Goal: Information Seeking & Learning: Learn about a topic

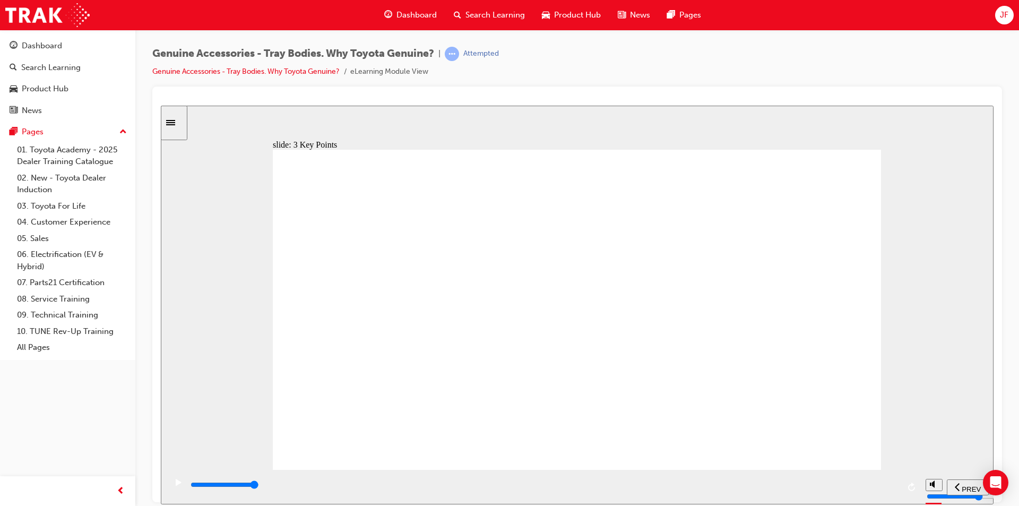
click at [871, 487] on div "playback controls" at bounding box center [543, 484] width 709 height 12
type input "9000"
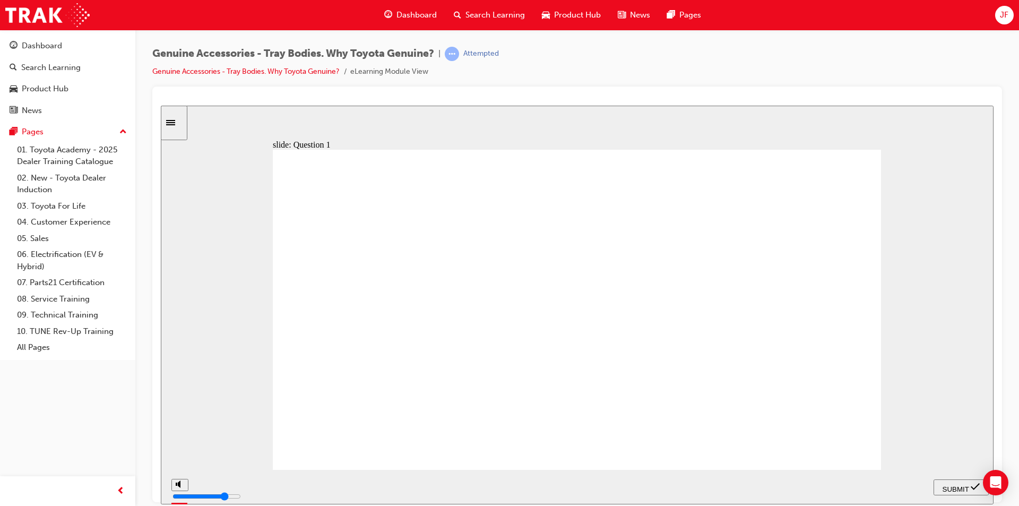
radio input "true"
click at [949, 484] on span "SUBMIT" at bounding box center [955, 488] width 27 height 8
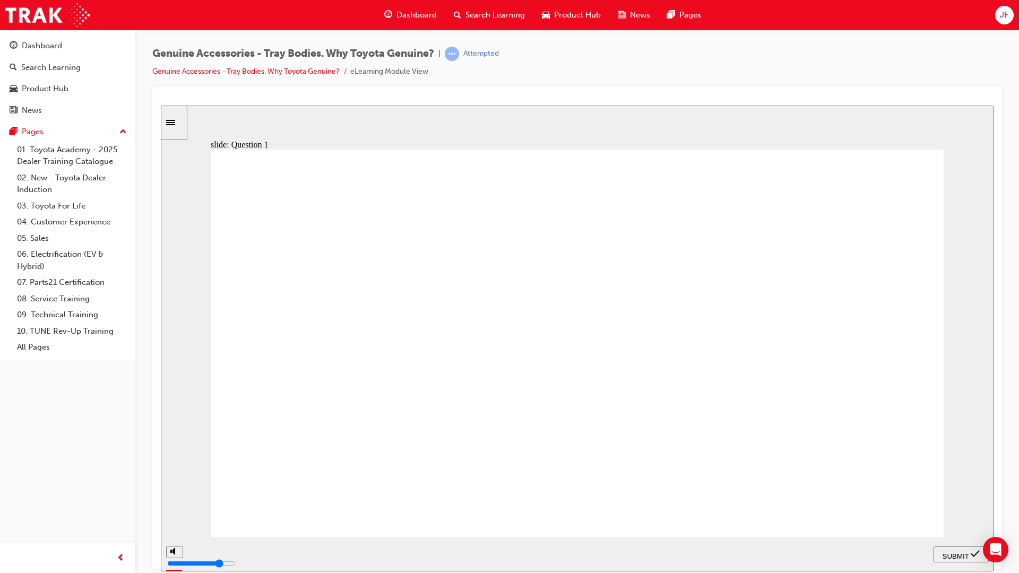
radio input "true"
click at [955, 505] on span "SUBMIT" at bounding box center [955, 556] width 27 height 8
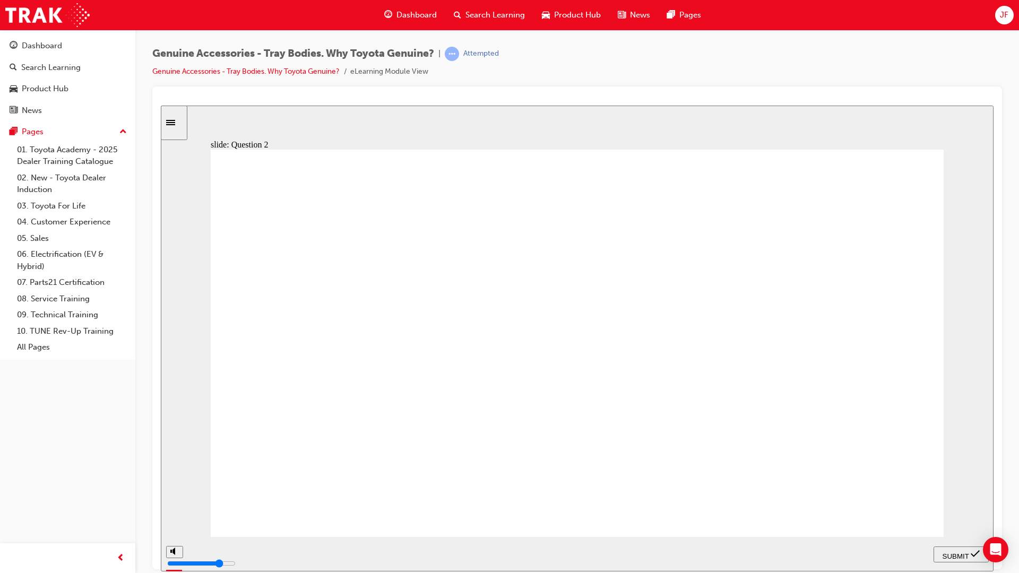
radio input "true"
click at [963, 505] on span "SUBMIT" at bounding box center [955, 556] width 27 height 8
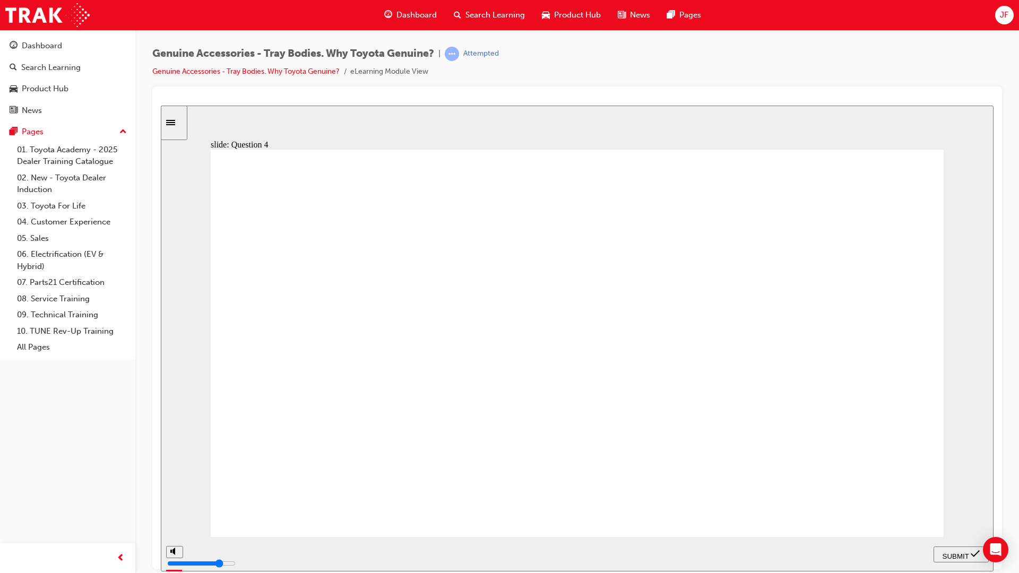
radio input "true"
click at [944, 505] on span "SUBMIT" at bounding box center [955, 556] width 27 height 8
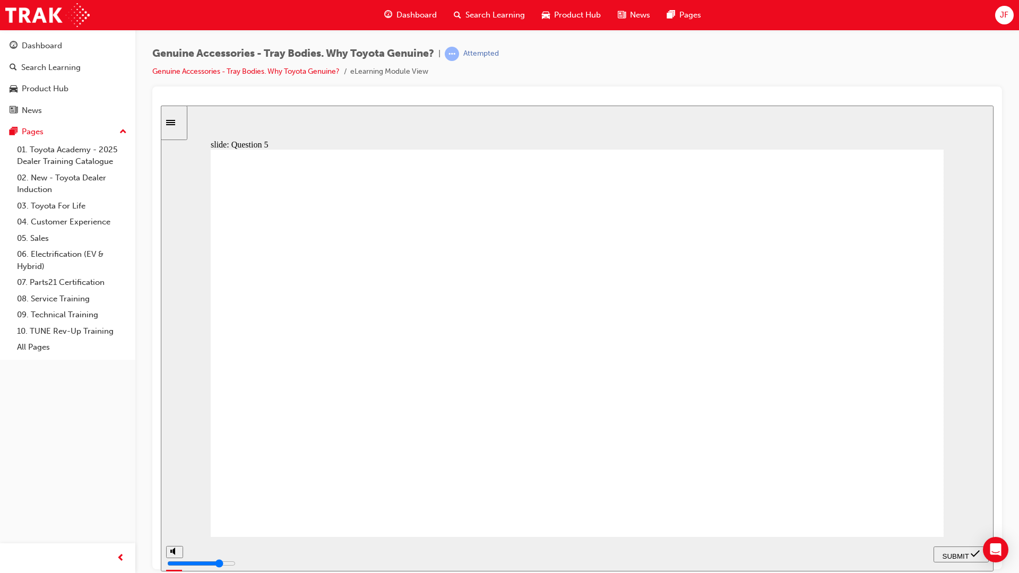
radio input "true"
click at [949, 505] on div "SUBMIT" at bounding box center [960, 554] width 47 height 11
radio input "true"
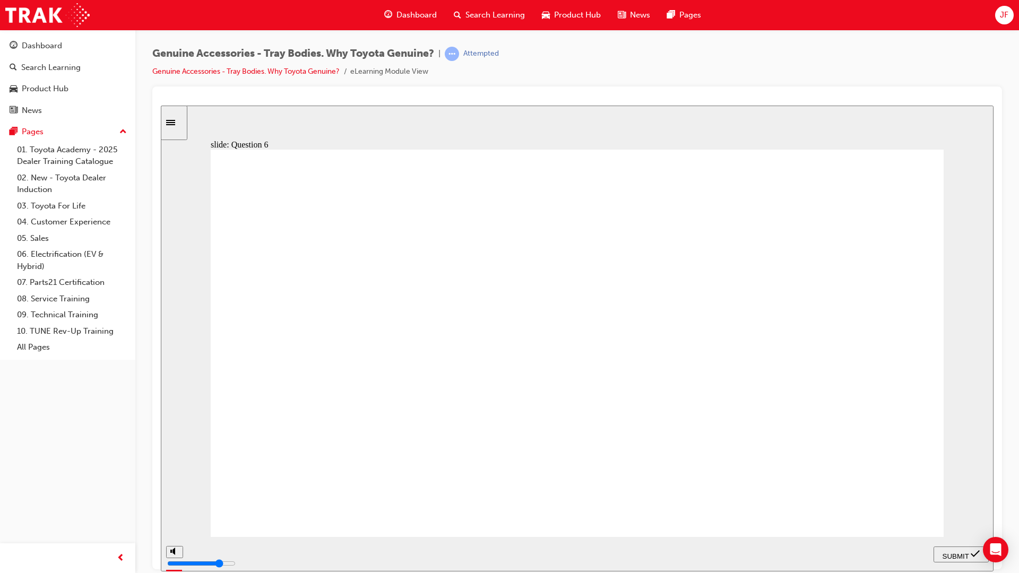
click at [946, 505] on span "SUBMIT" at bounding box center [955, 556] width 27 height 8
radio input "true"
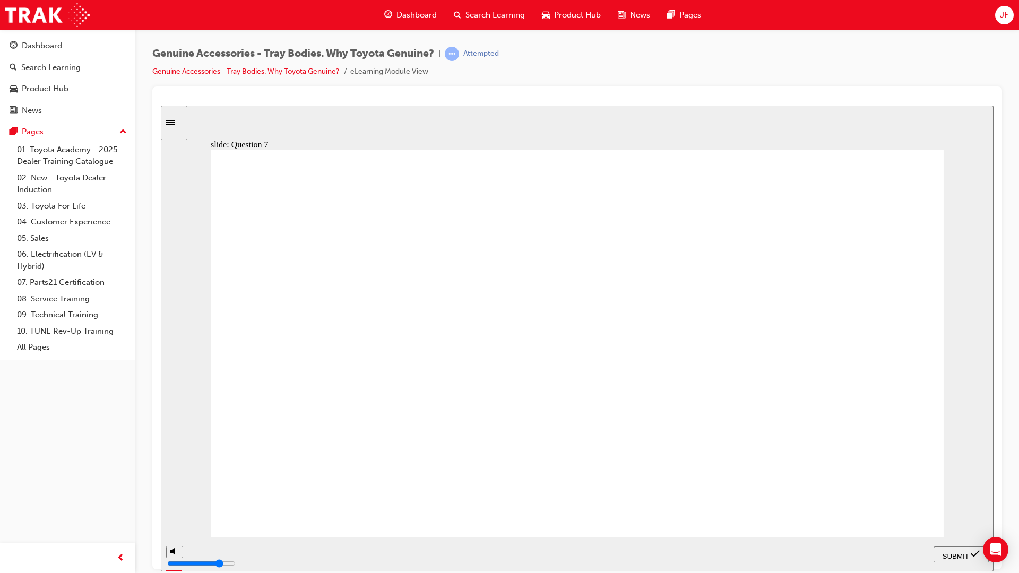
radio input "true"
radio input "false"
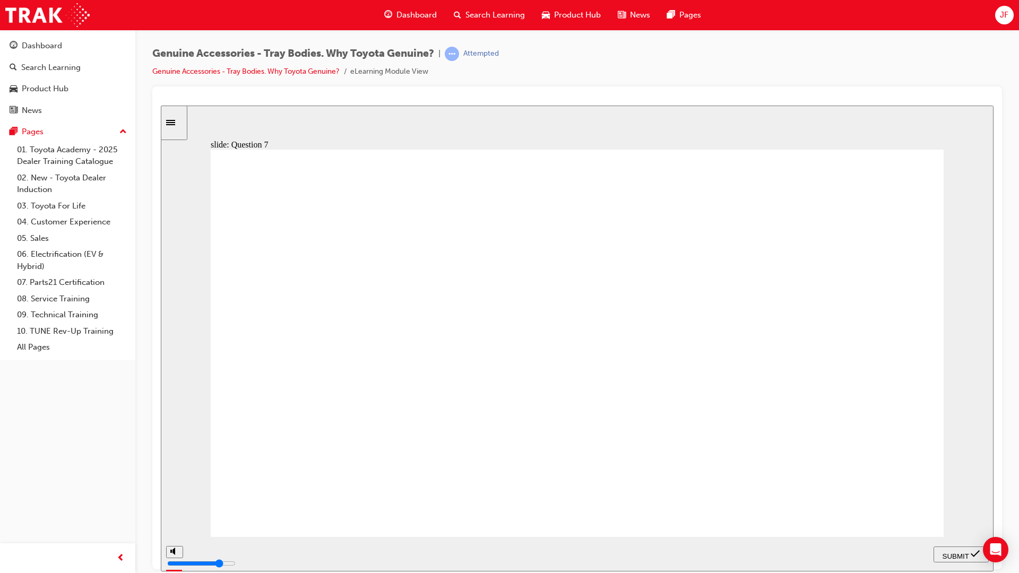
radio input "false"
radio input "true"
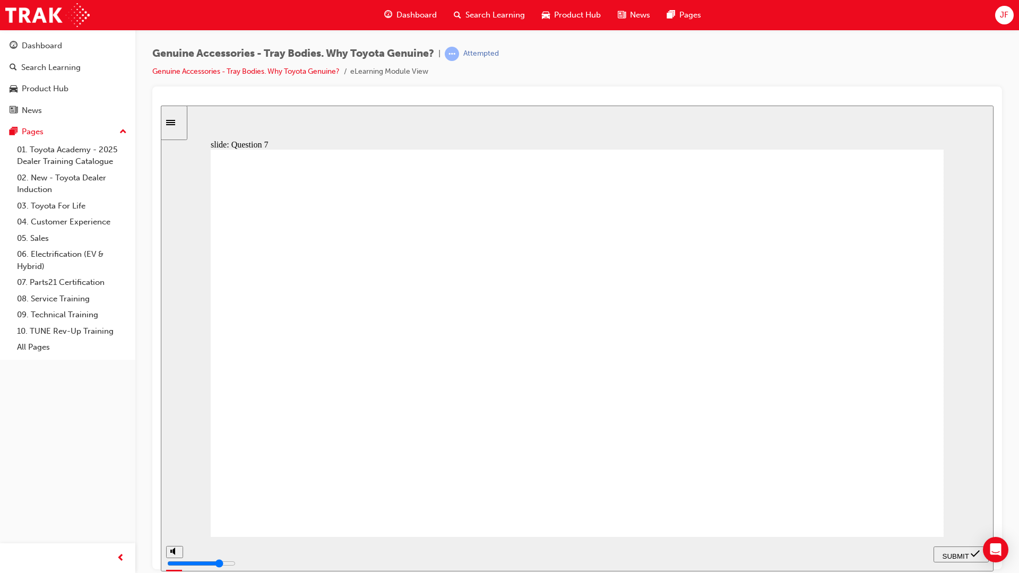
radio input "true"
radio input "false"
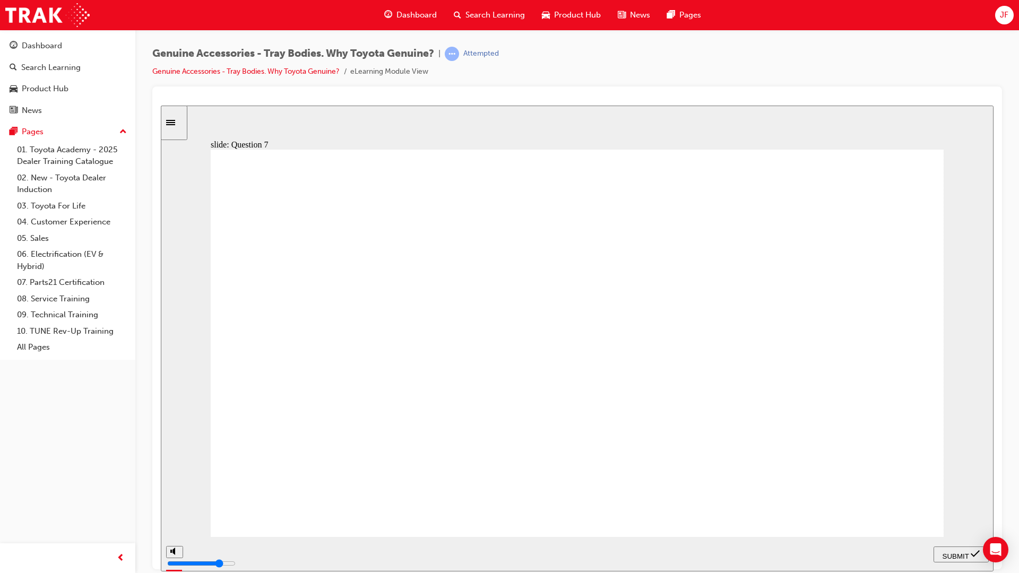
radio input "false"
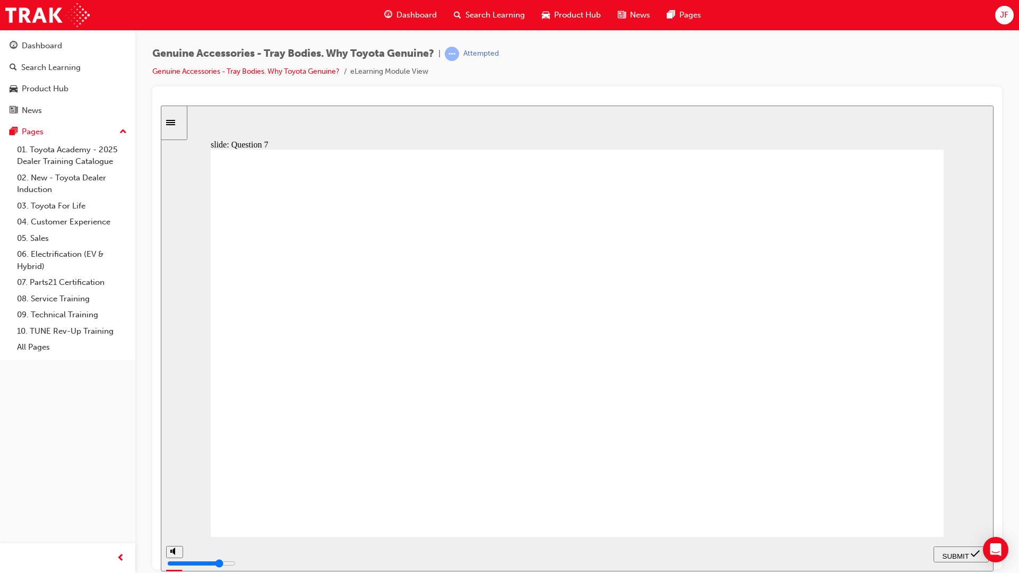
radio input "true"
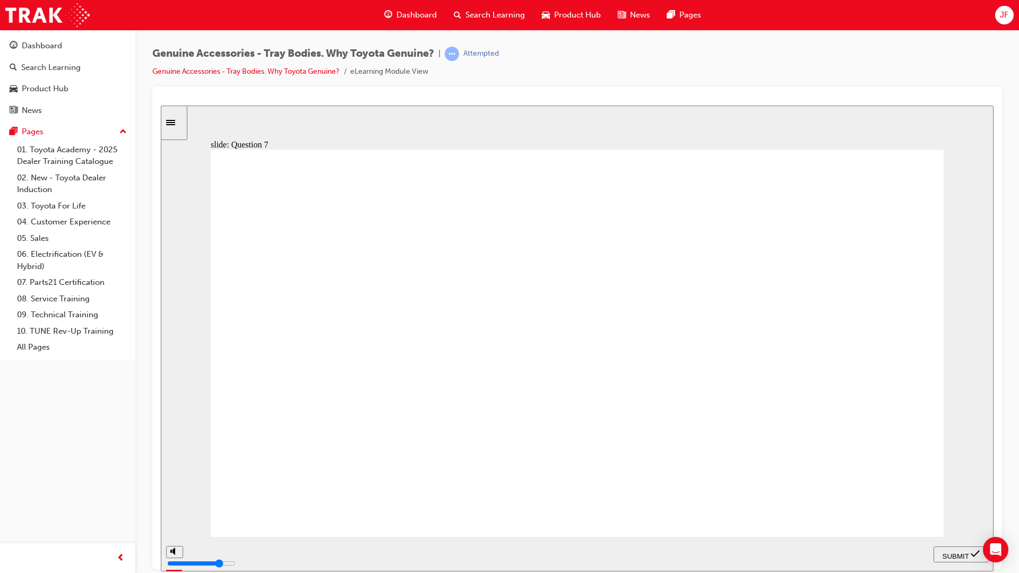
radio input "false"
radio input "true"
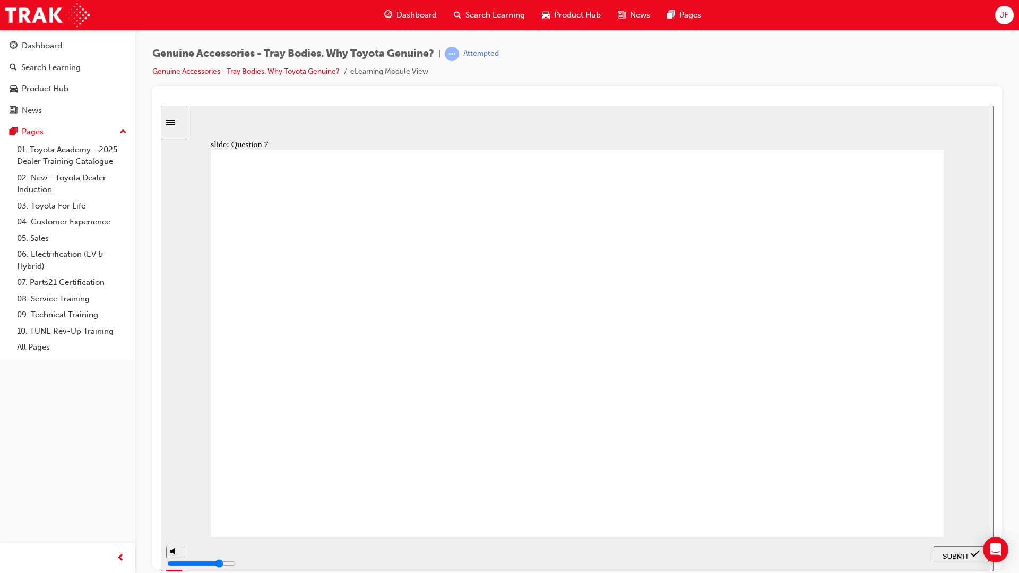
radio input "false"
radio input "true"
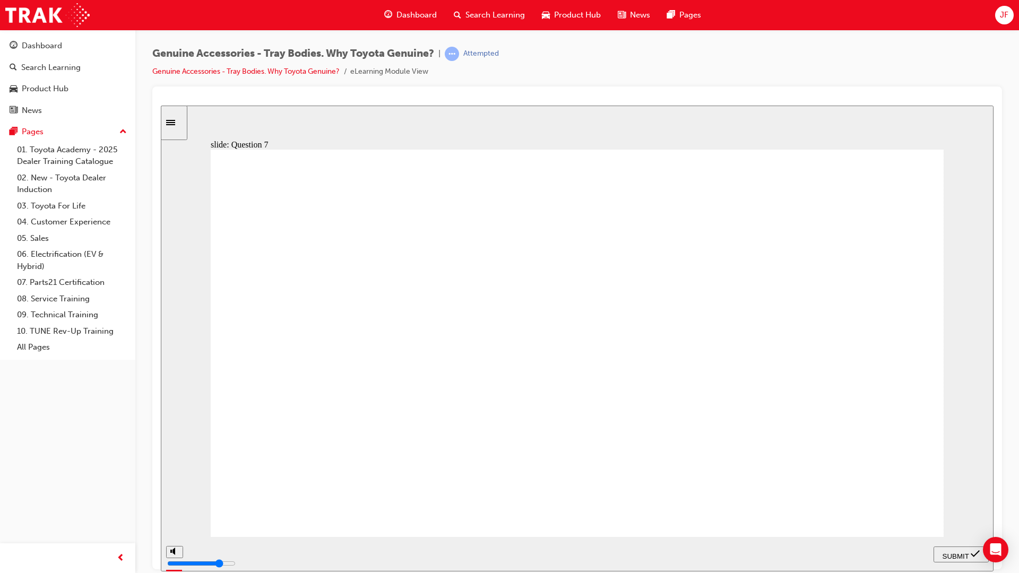
radio input "false"
radio input "true"
radio input "false"
radio input "true"
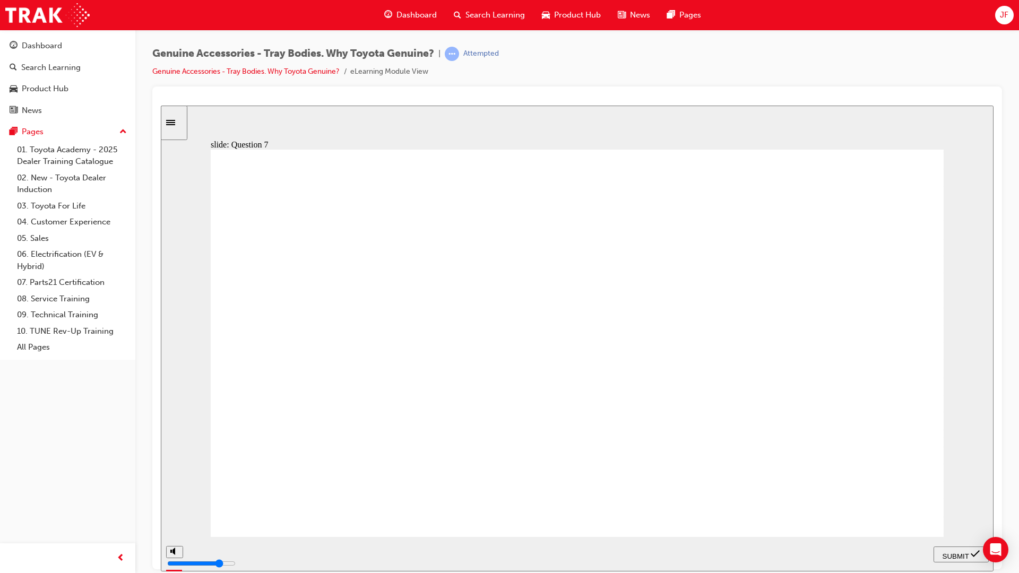
radio input "true"
click at [959, 505] on button "SUBMIT" at bounding box center [960, 554] width 55 height 16
drag, startPoint x: 348, startPoint y: 243, endPoint x: 468, endPoint y: 235, distance: 120.7
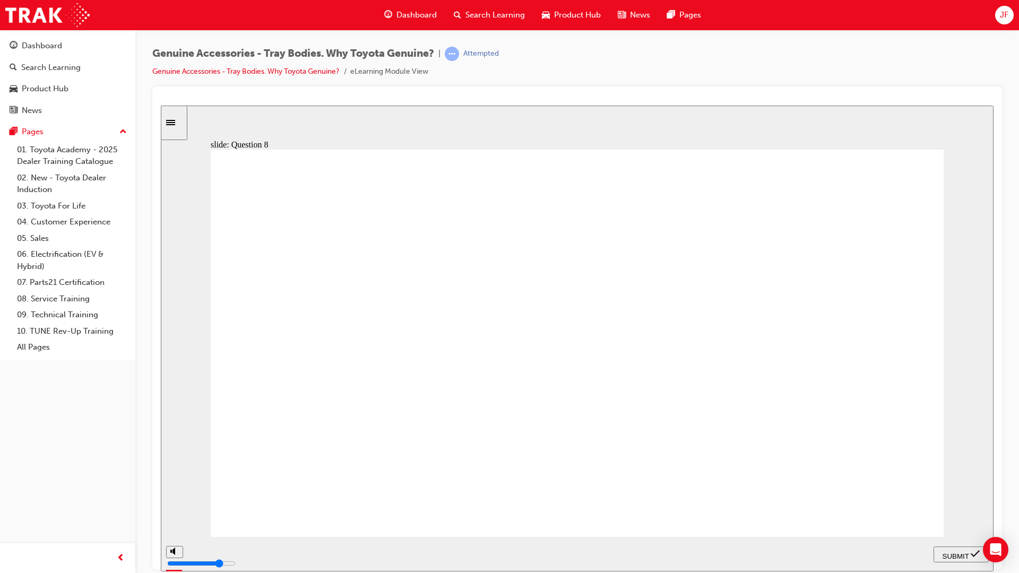
radio input "true"
click at [959, 505] on span "SUBMIT" at bounding box center [955, 556] width 27 height 8
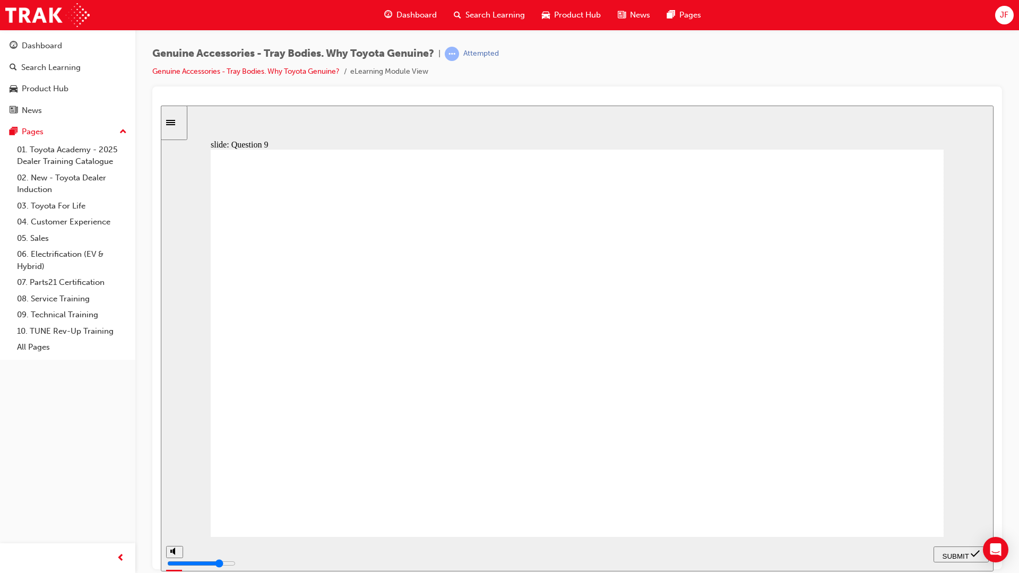
radio input "true"
click at [958, 505] on div "SUBMIT" at bounding box center [960, 554] width 47 height 11
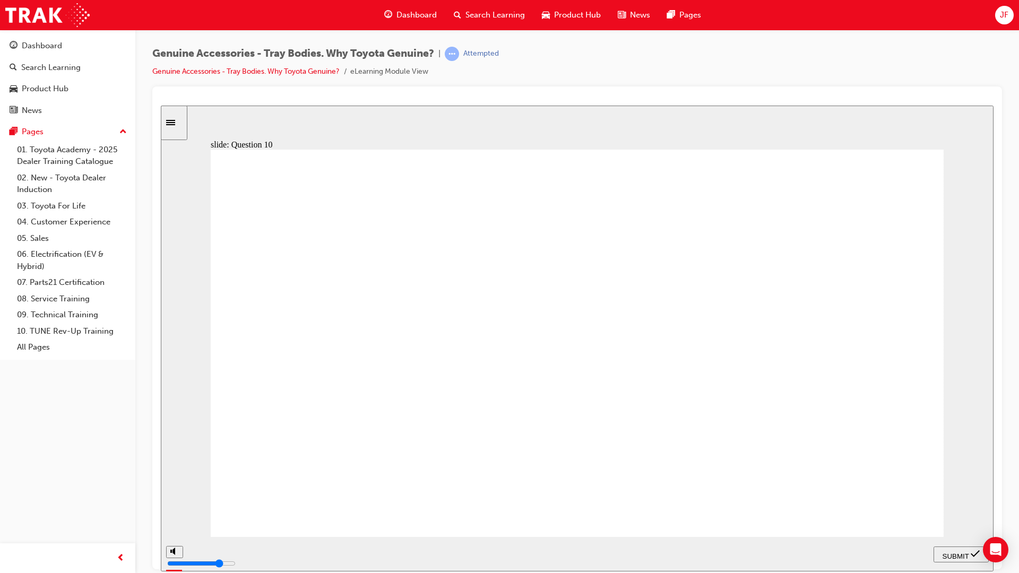
radio input "true"
radio input "false"
radio input "true"
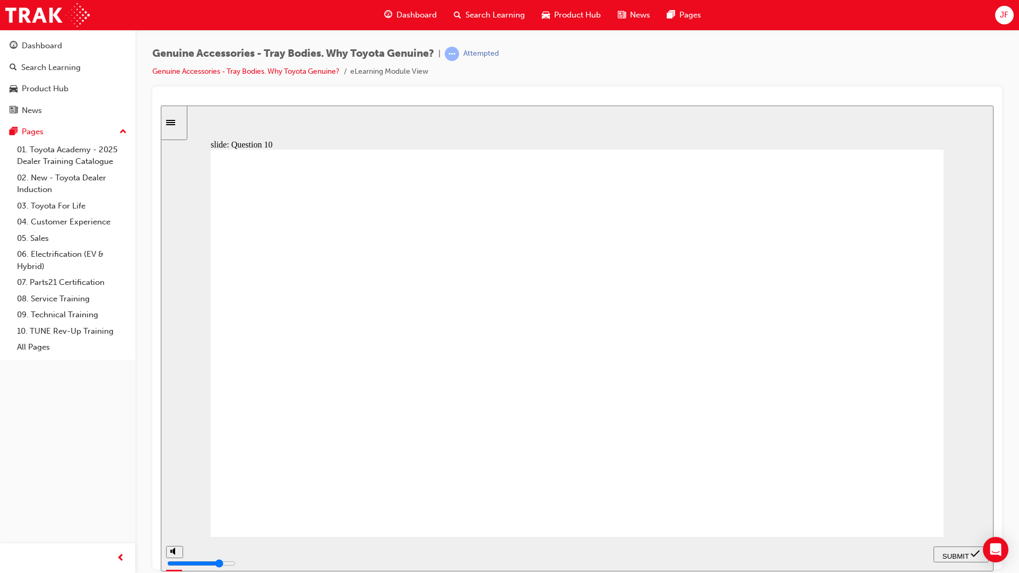
radio input "true"
click at [944, 505] on span "SUBMIT" at bounding box center [955, 556] width 27 height 8
click at [879, 505] on div "playback controls" at bounding box center [543, 552] width 709 height 12
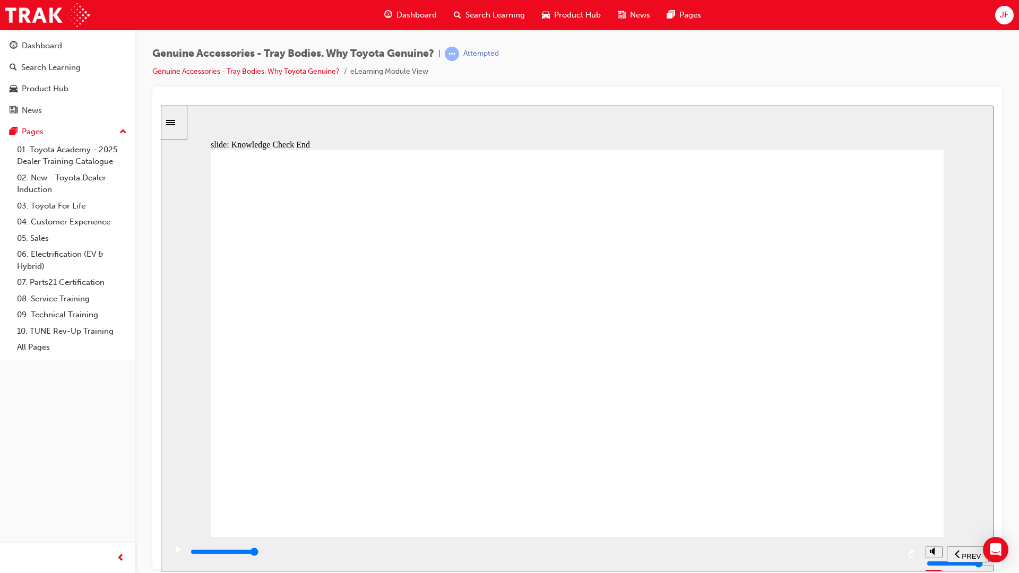
click at [888, 505] on div "playback controls" at bounding box center [543, 552] width 709 height 12
type input "21500"
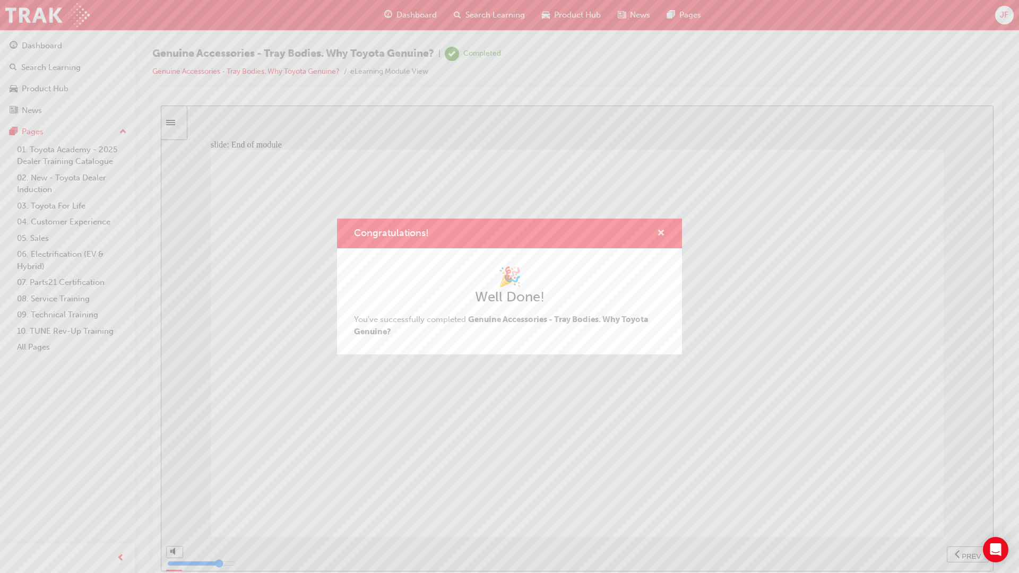
click at [658, 232] on span "cross-icon" at bounding box center [661, 234] width 8 height 10
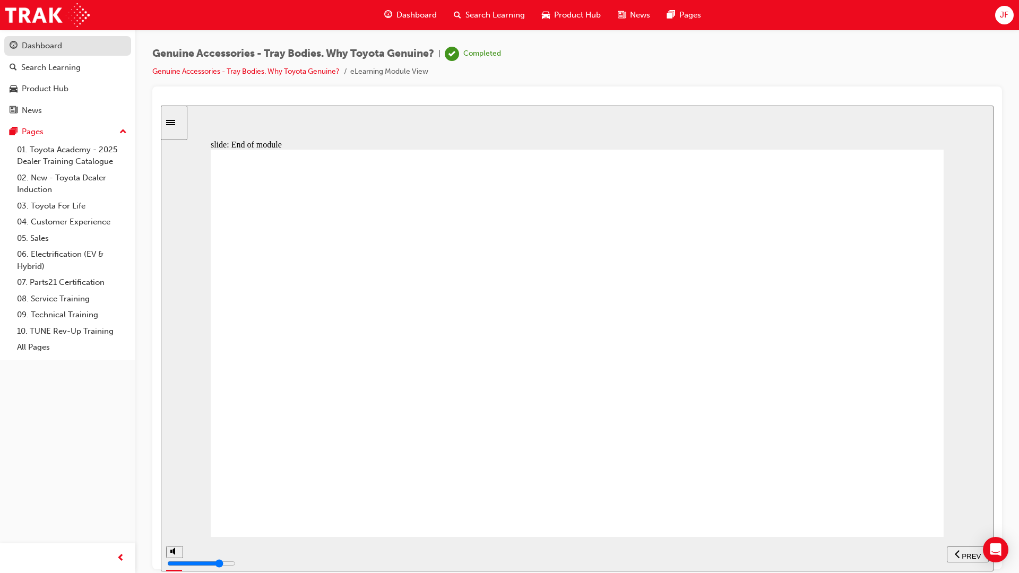
click at [60, 51] on div "Dashboard" at bounding box center [42, 46] width 40 height 12
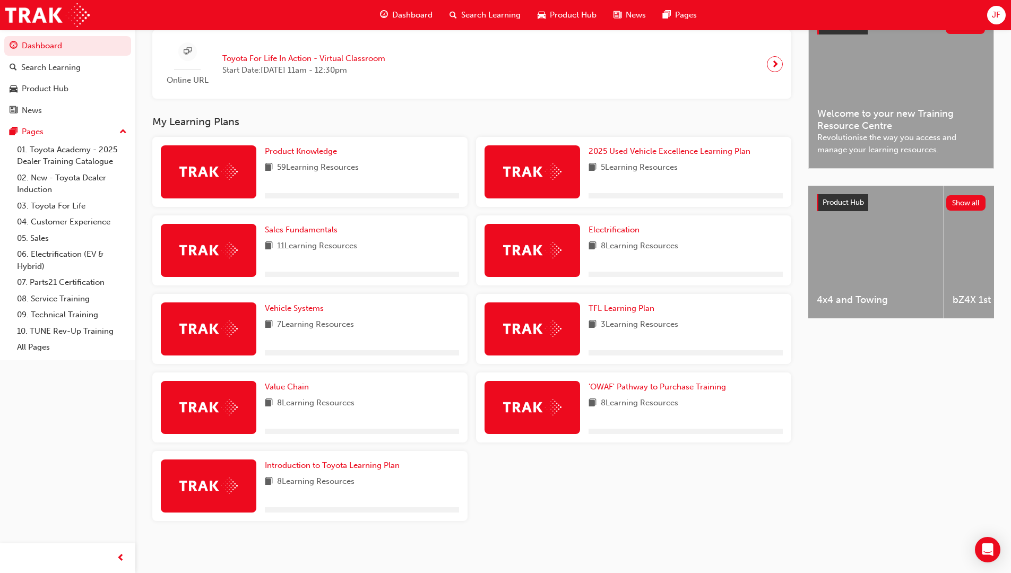
scroll to position [266, 0]
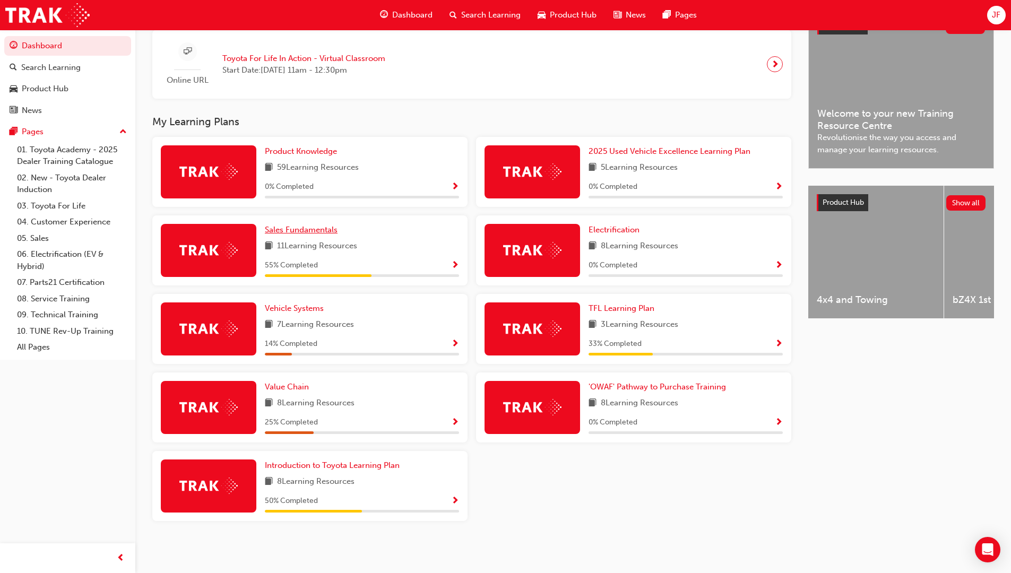
click at [310, 226] on span "Sales Fundamentals" at bounding box center [301, 230] width 73 height 10
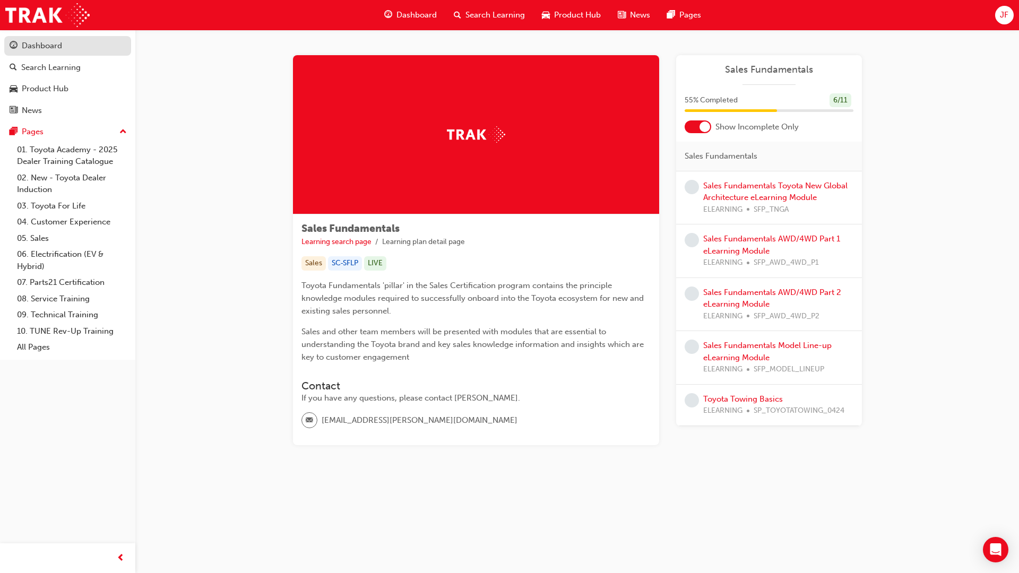
click at [34, 41] on div "Dashboard" at bounding box center [42, 46] width 40 height 12
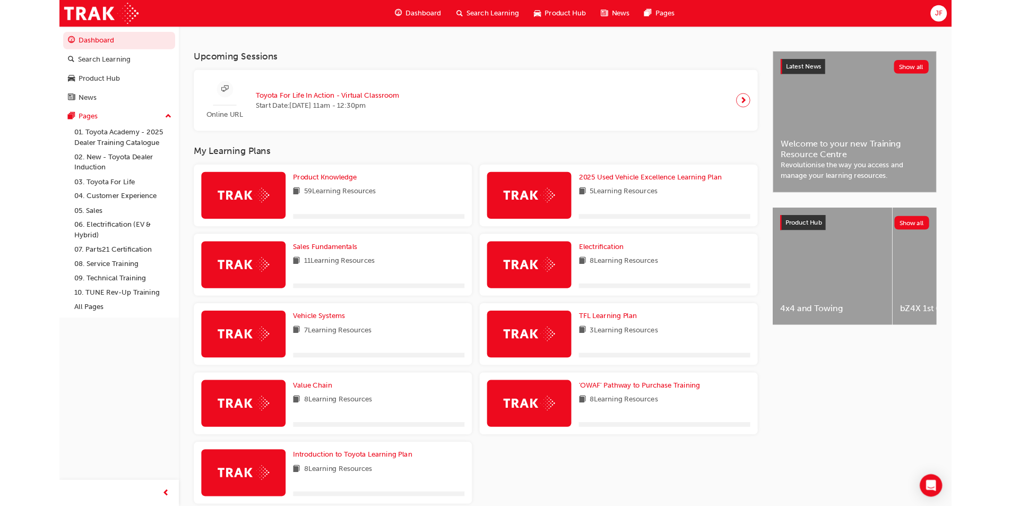
scroll to position [265, 0]
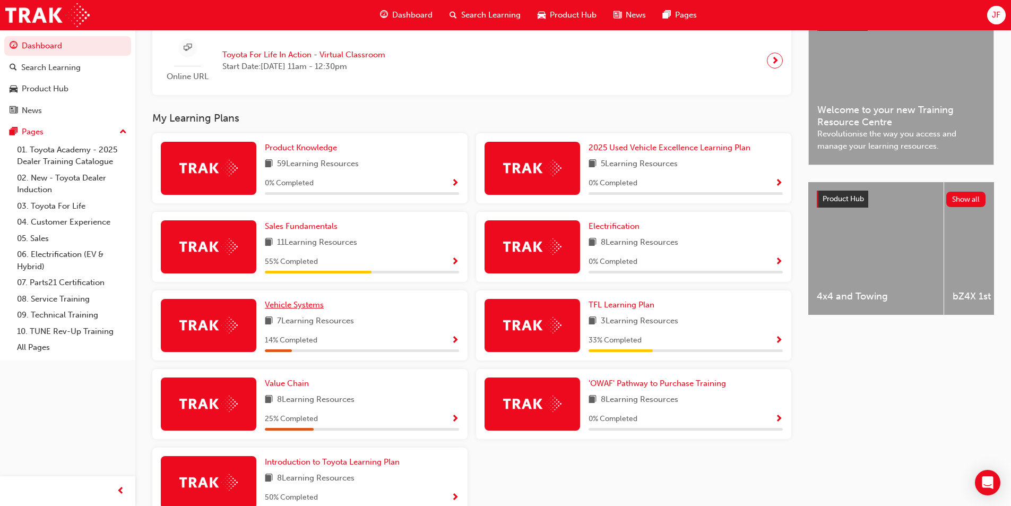
click at [317, 308] on span "Vehicle Systems" at bounding box center [294, 305] width 59 height 10
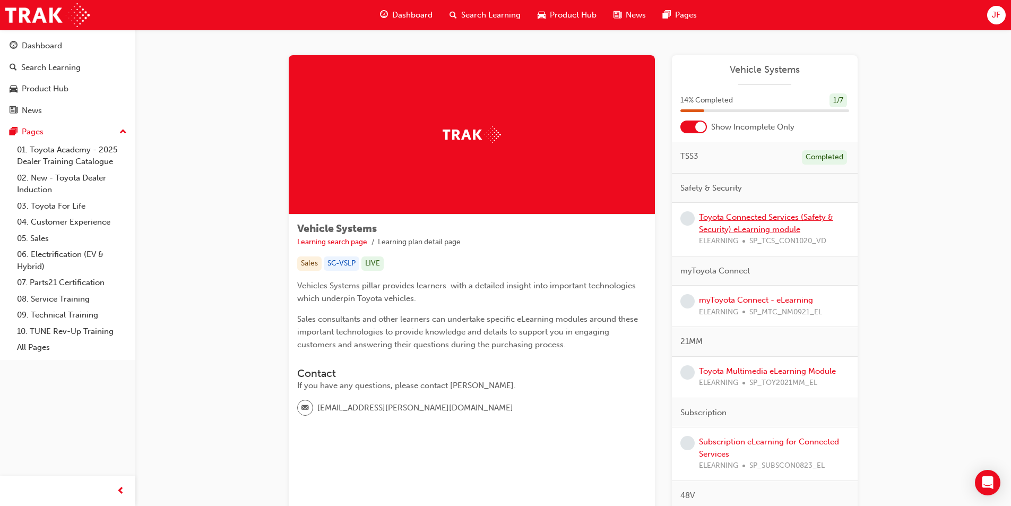
click at [746, 218] on link "Toyota Connected Services (Safety & Security) eLearning module" at bounding box center [766, 223] width 134 height 22
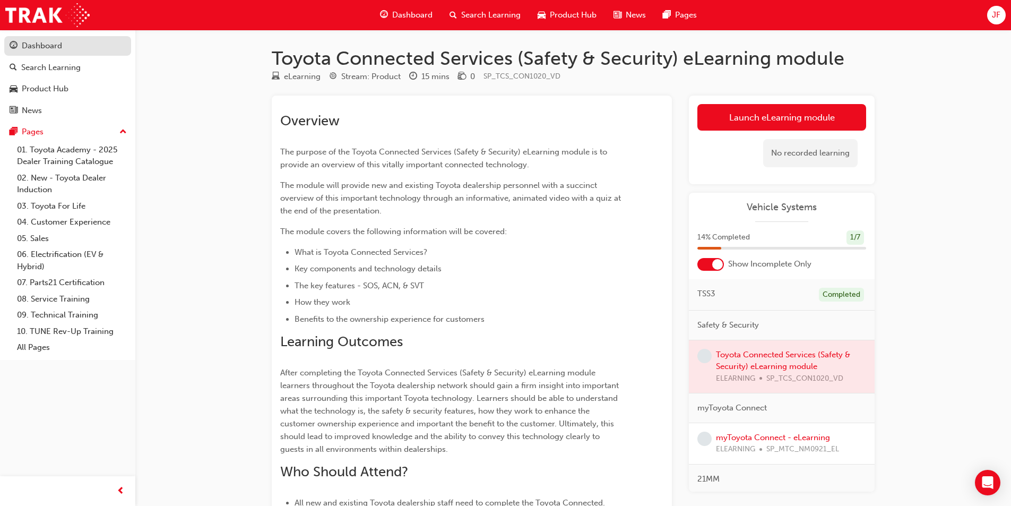
click at [61, 39] on link "Dashboard" at bounding box center [67, 46] width 127 height 20
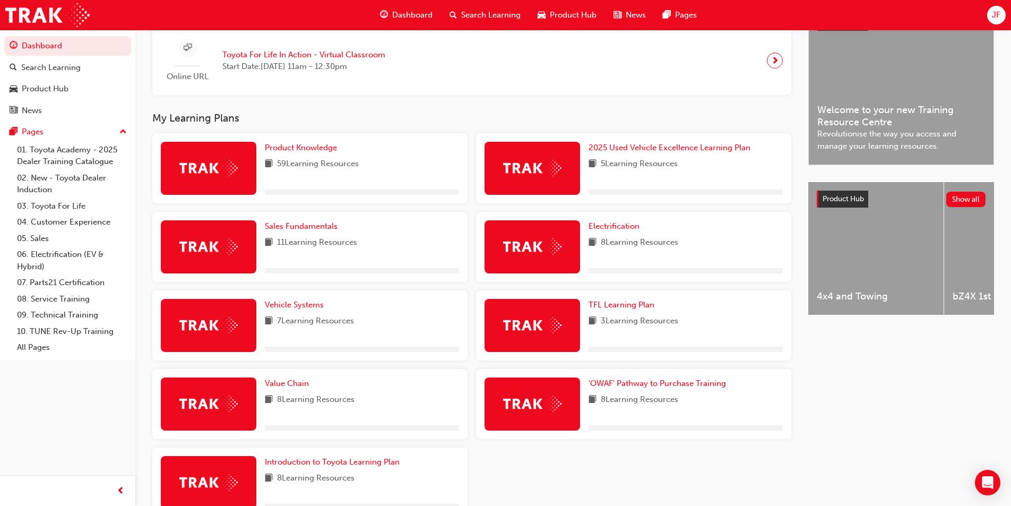
scroll to position [333, 0]
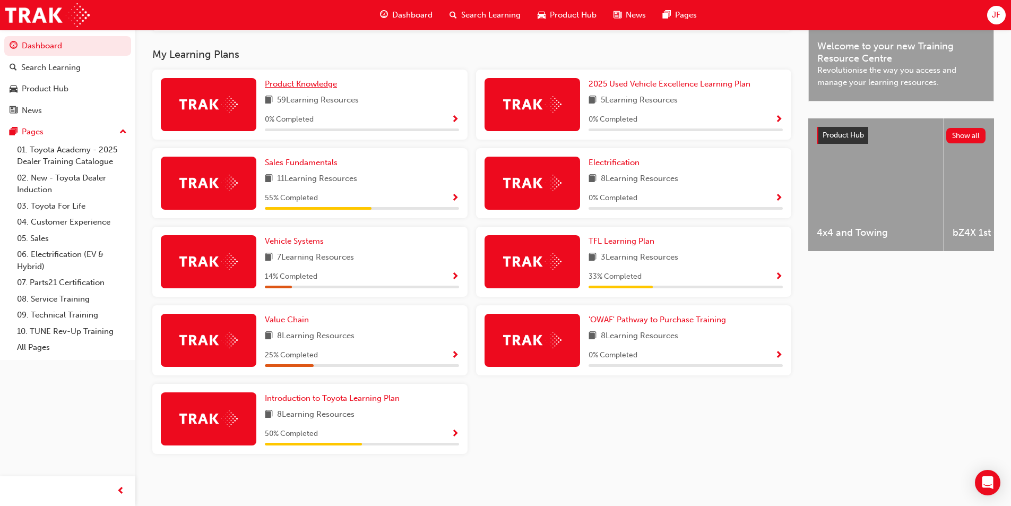
click at [304, 85] on span "Product Knowledge" at bounding box center [301, 84] width 72 height 10
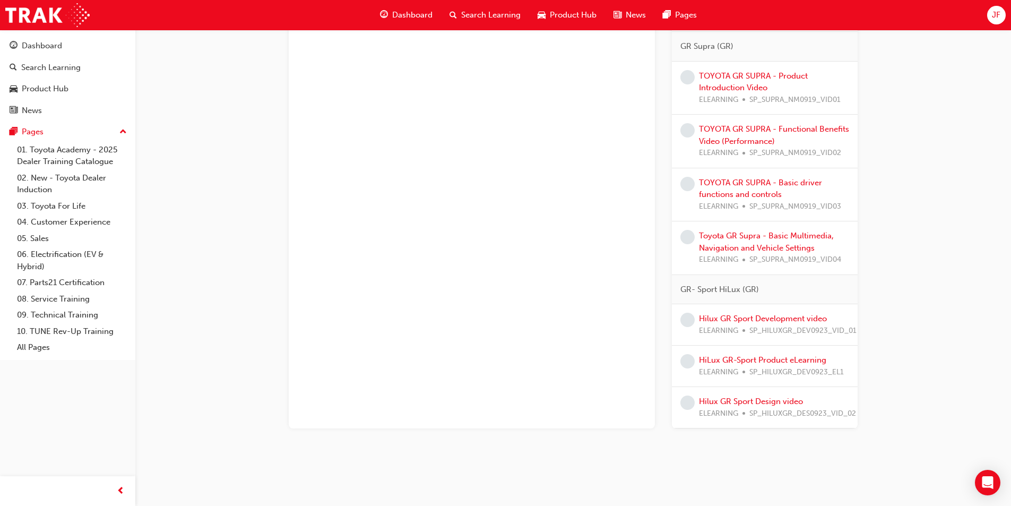
scroll to position [0, 29]
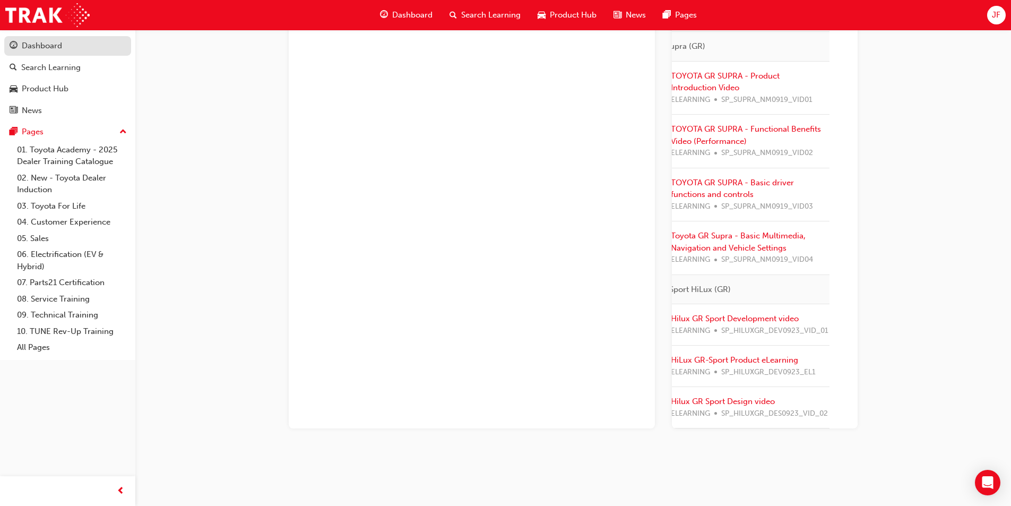
click at [69, 46] on div "Dashboard" at bounding box center [68, 45] width 116 height 13
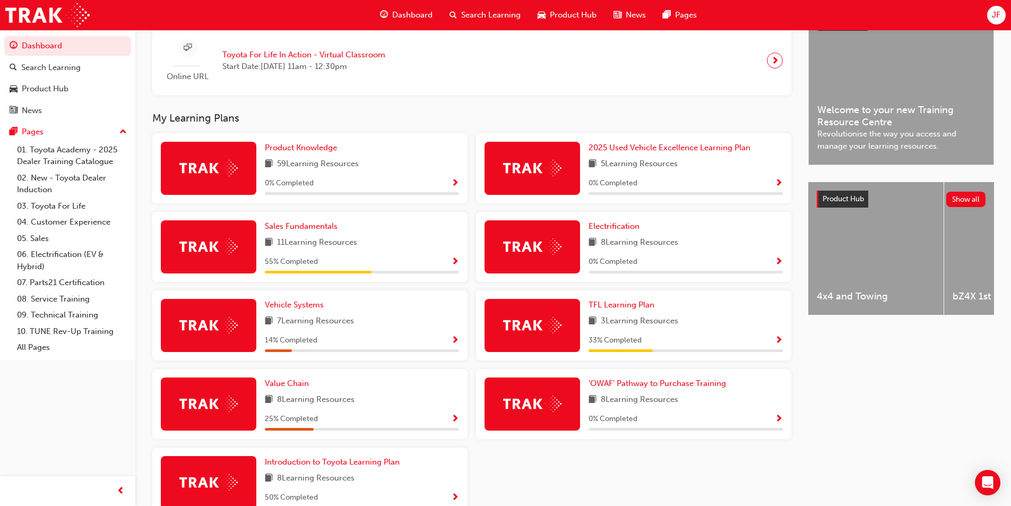
scroll to position [318, 0]
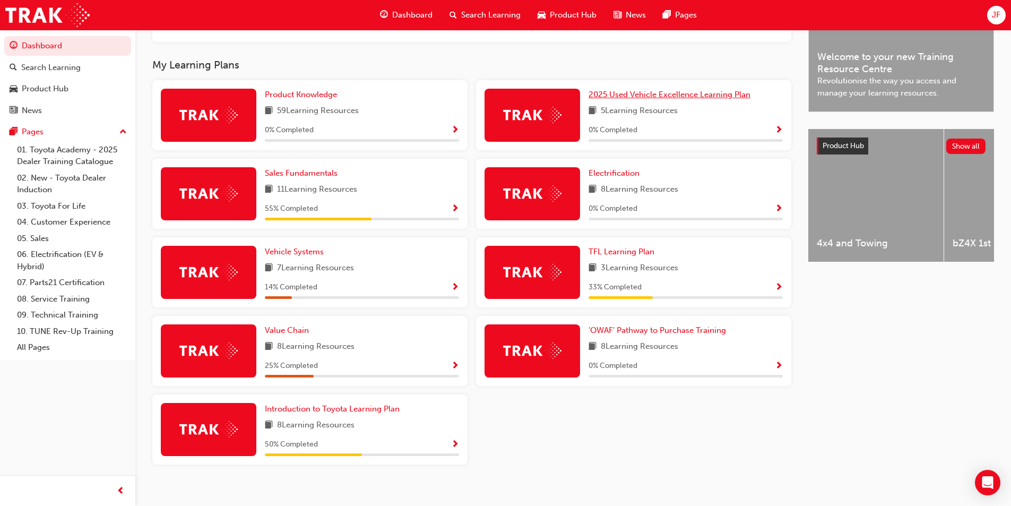
click at [634, 99] on span "2025 Used Vehicle Excellence Learning Plan" at bounding box center [669, 95] width 162 height 10
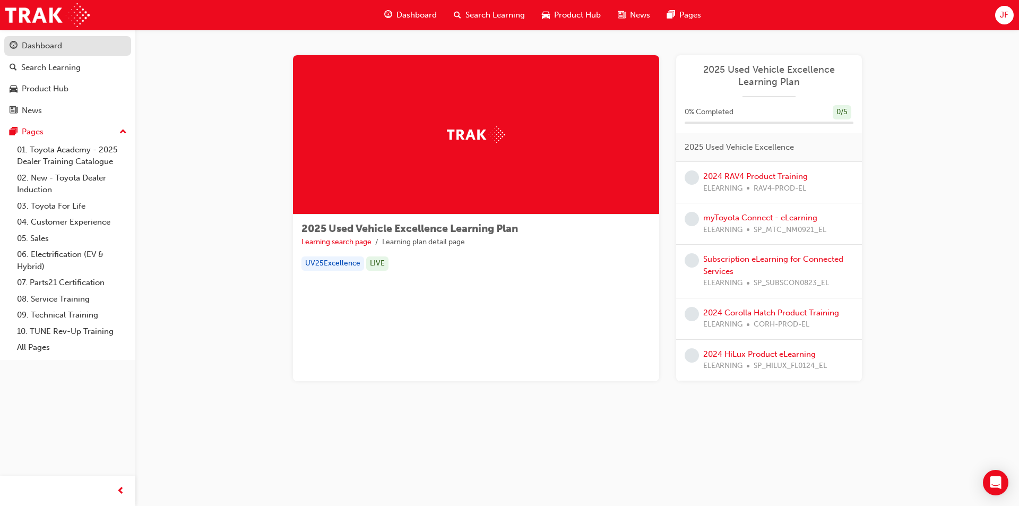
click at [44, 49] on div "Dashboard" at bounding box center [42, 46] width 40 height 12
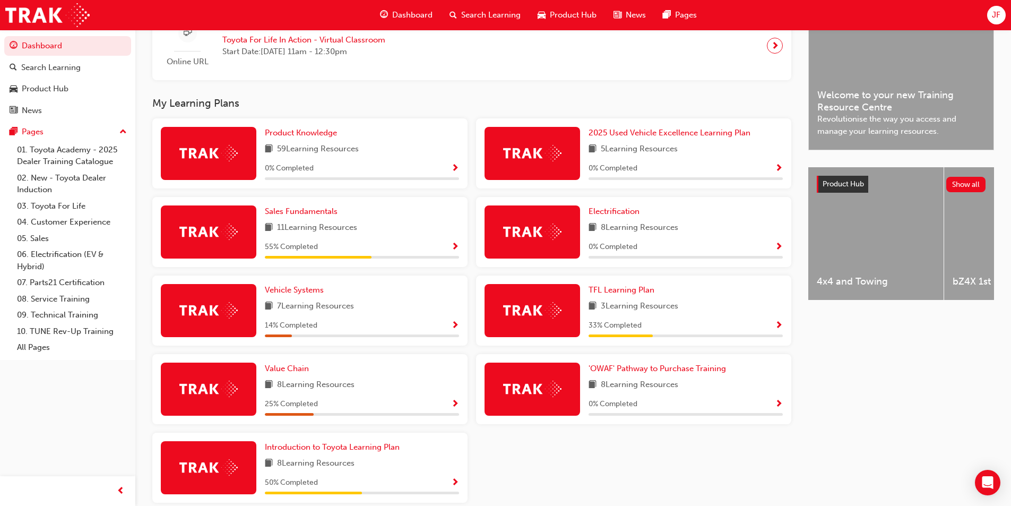
scroll to position [333, 0]
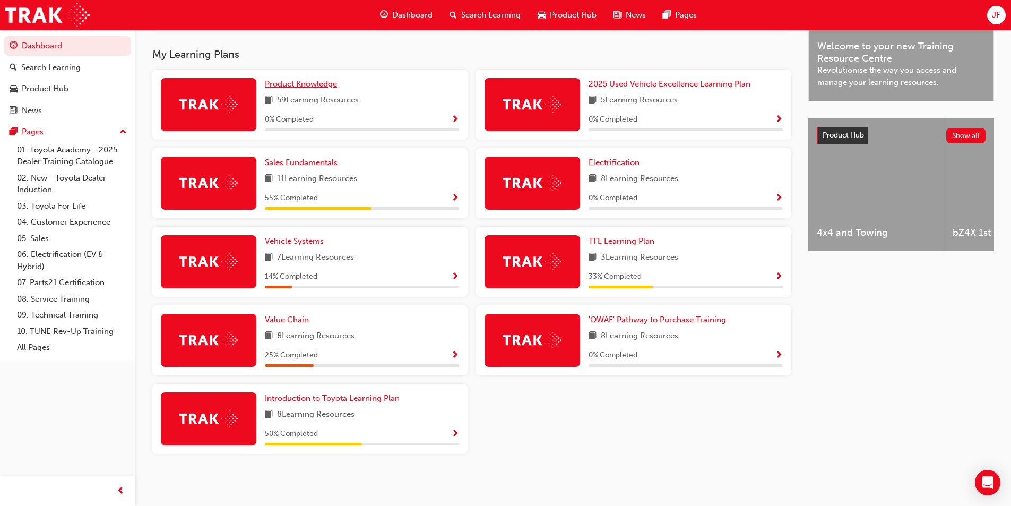
drag, startPoint x: 318, startPoint y: 83, endPoint x: 311, endPoint y: 84, distance: 6.9
click at [318, 83] on span "Product Knowledge" at bounding box center [301, 84] width 72 height 10
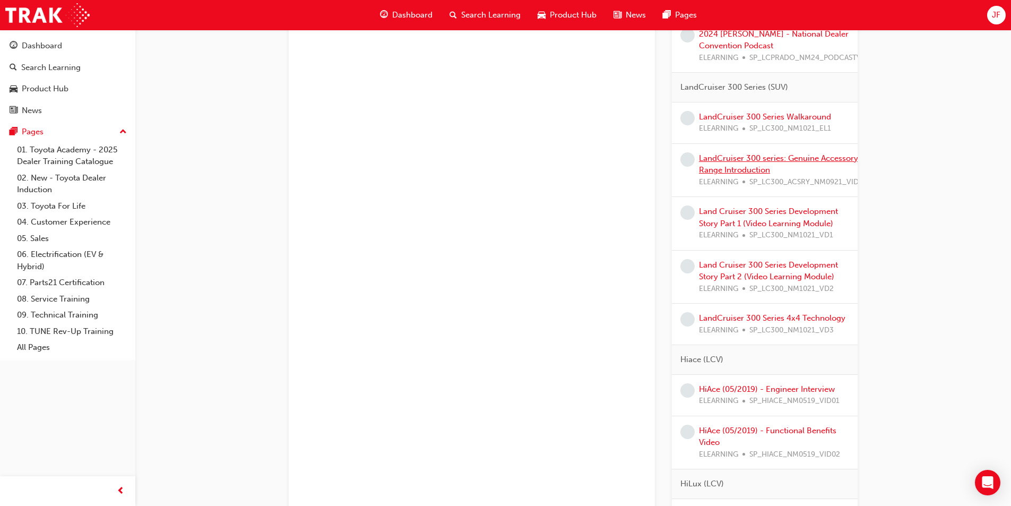
scroll to position [1804, 0]
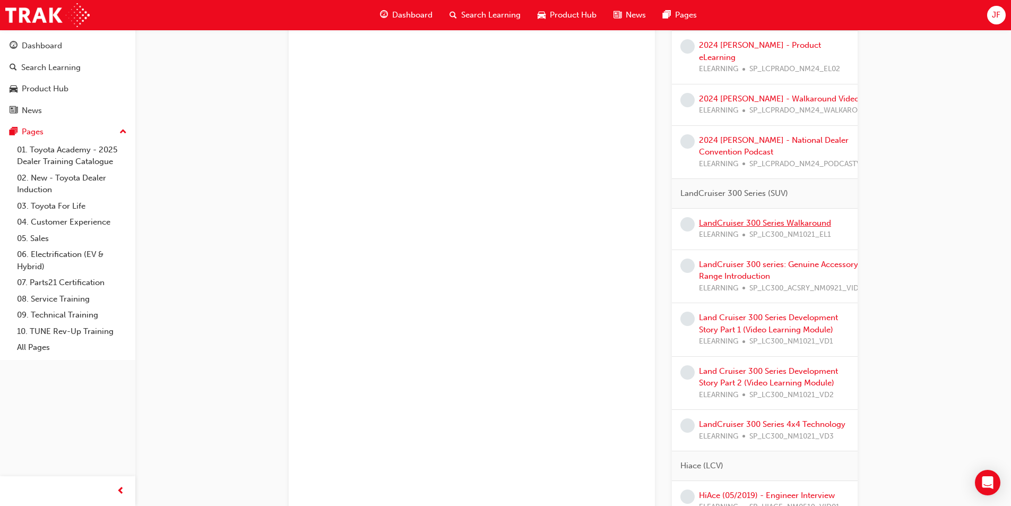
click at [738, 223] on link "LandCruiser 300 Series Walkaround" at bounding box center [765, 223] width 132 height 10
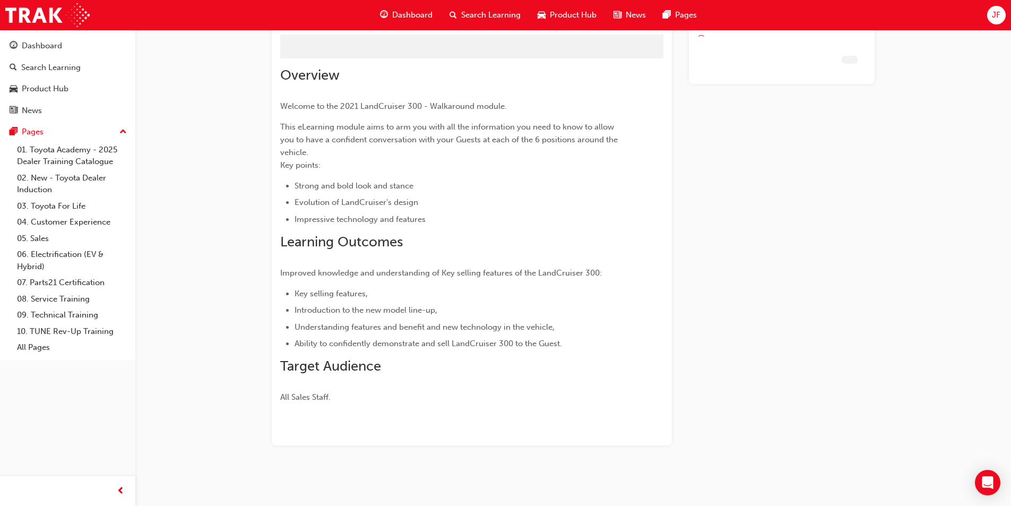
scroll to position [46, 0]
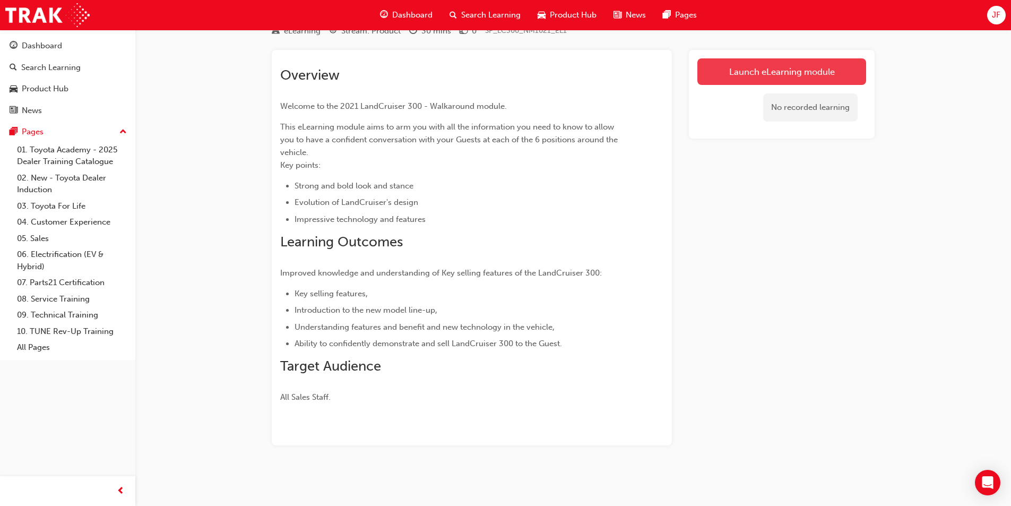
click at [769, 71] on link "Launch eLearning module" at bounding box center [781, 71] width 169 height 27
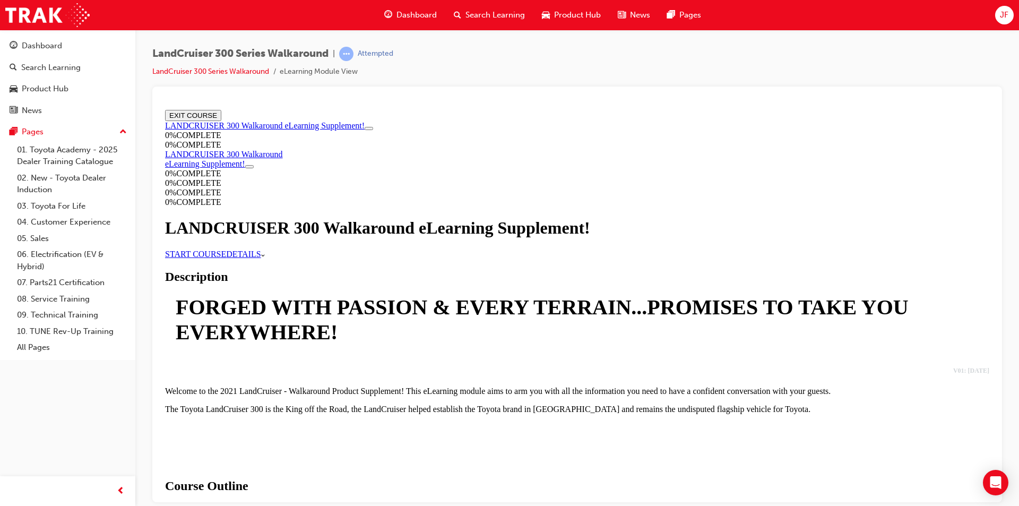
scroll to position [605, 0]
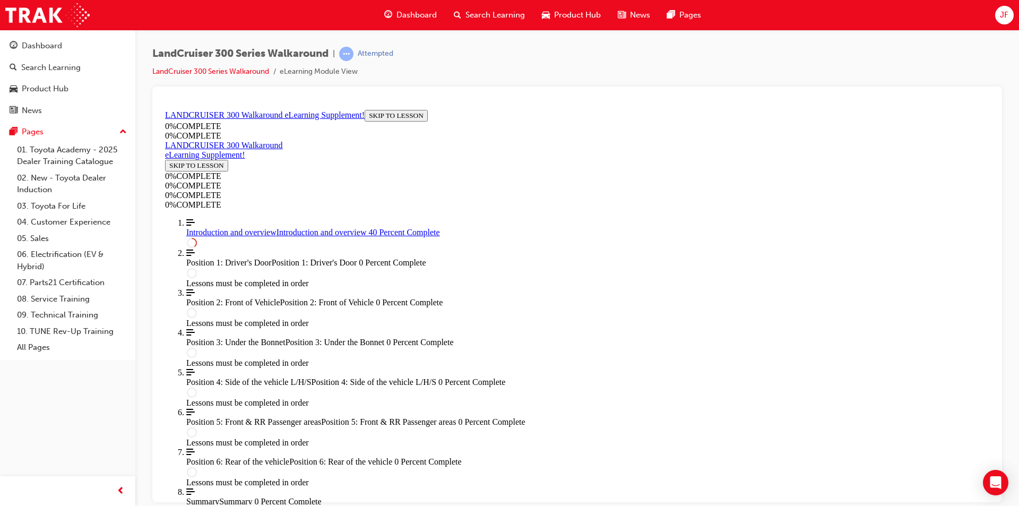
scroll to position [620, 0]
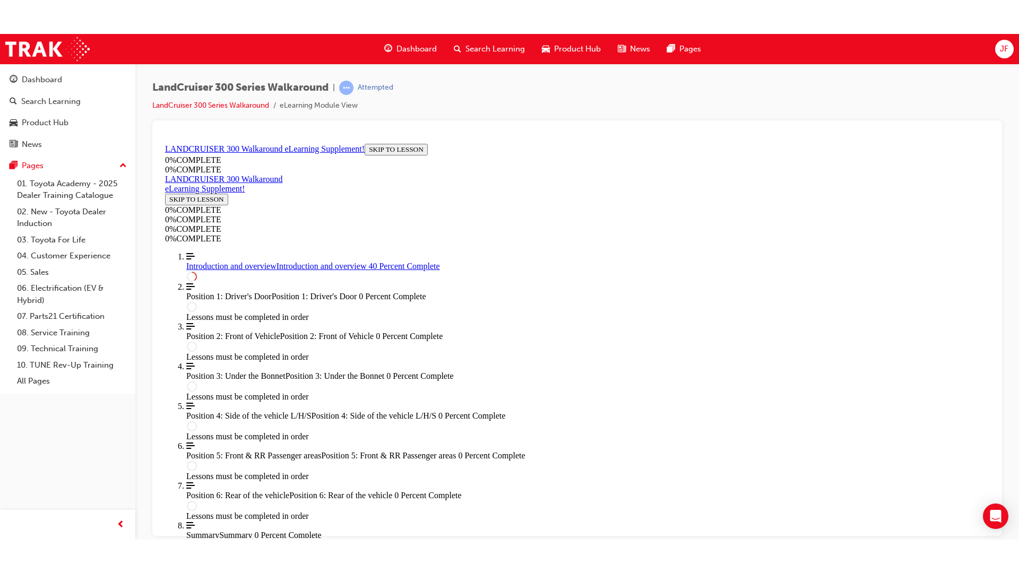
scroll to position [619, 0]
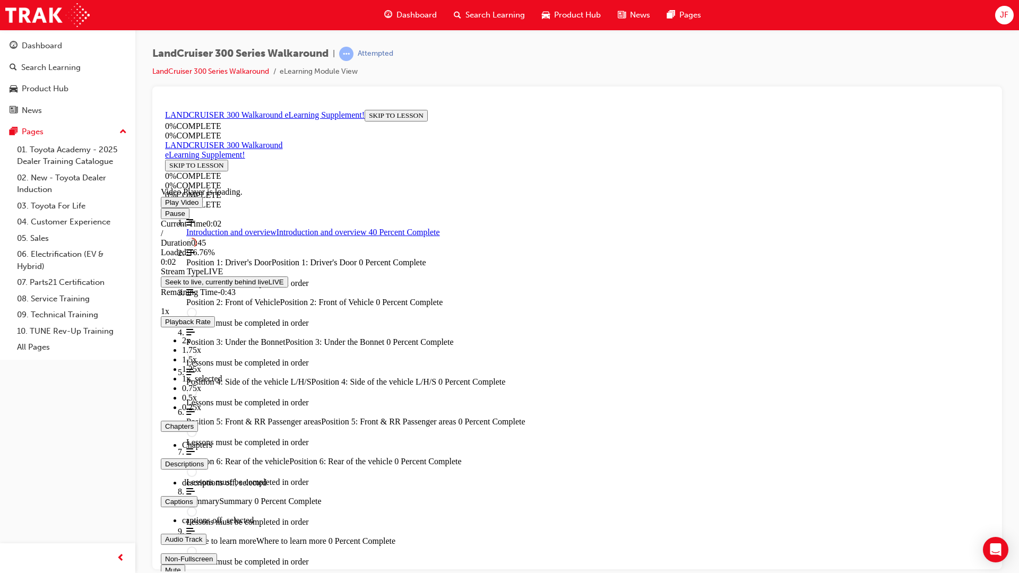
click at [320, 185] on video "Video player. You can use the space bar to toggle playback and arrow keys to sc…" at bounding box center [240, 145] width 159 height 80
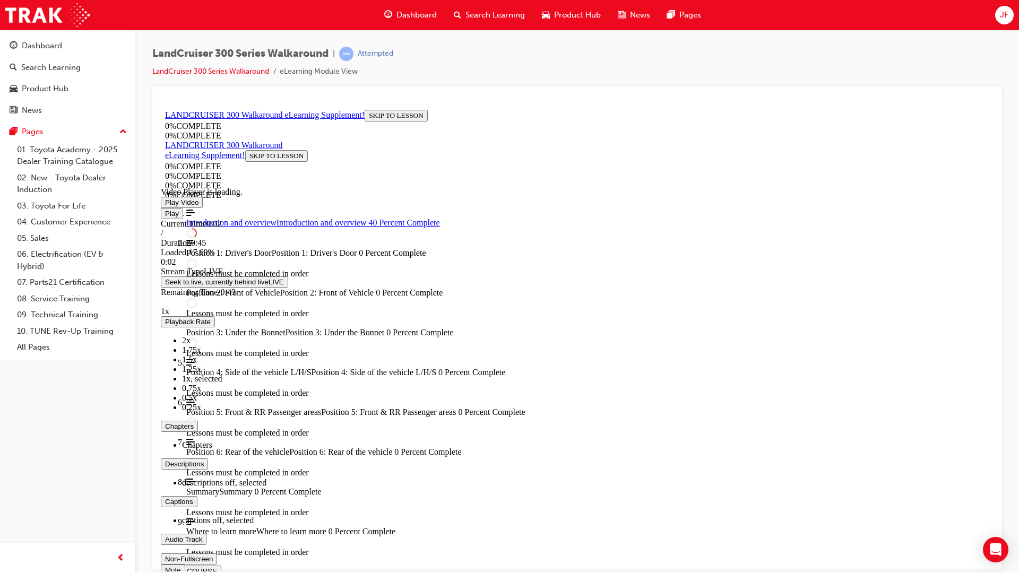
click at [320, 185] on video "Video player. You can use the space bar to toggle playback and arrow keys to sc…" at bounding box center [240, 145] width 159 height 80
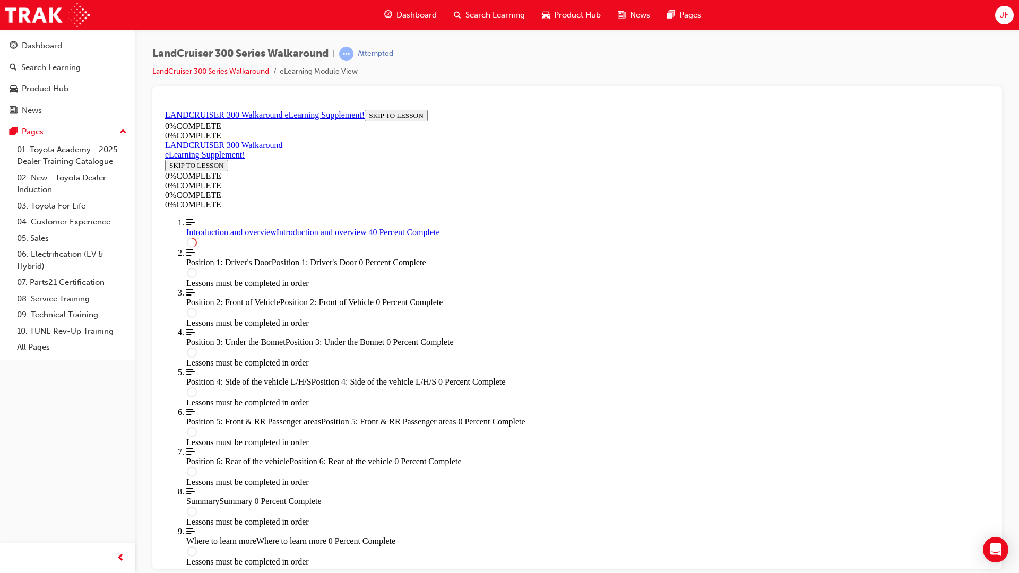
scroll to position [937, 0]
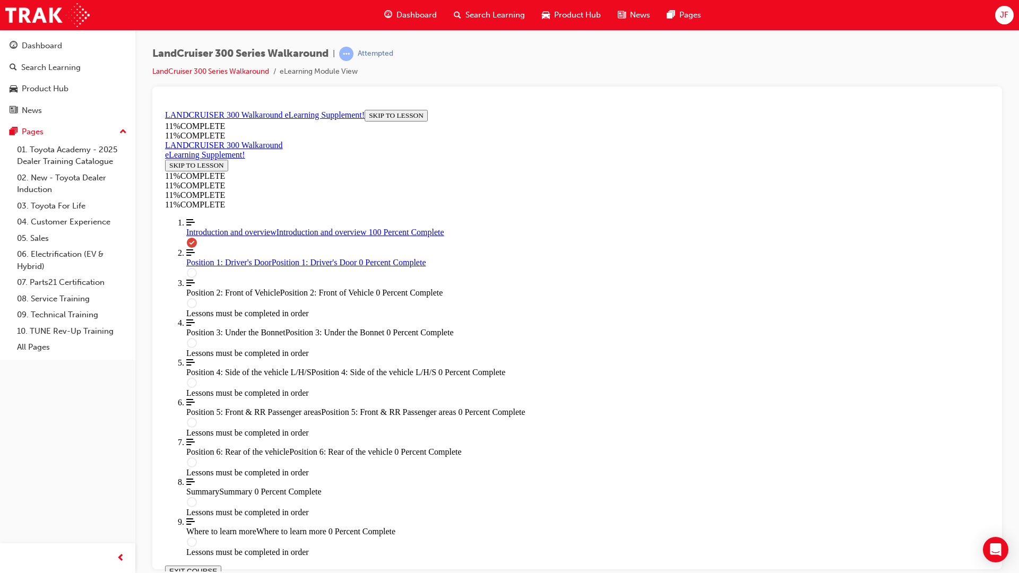
scroll to position [1421, 0]
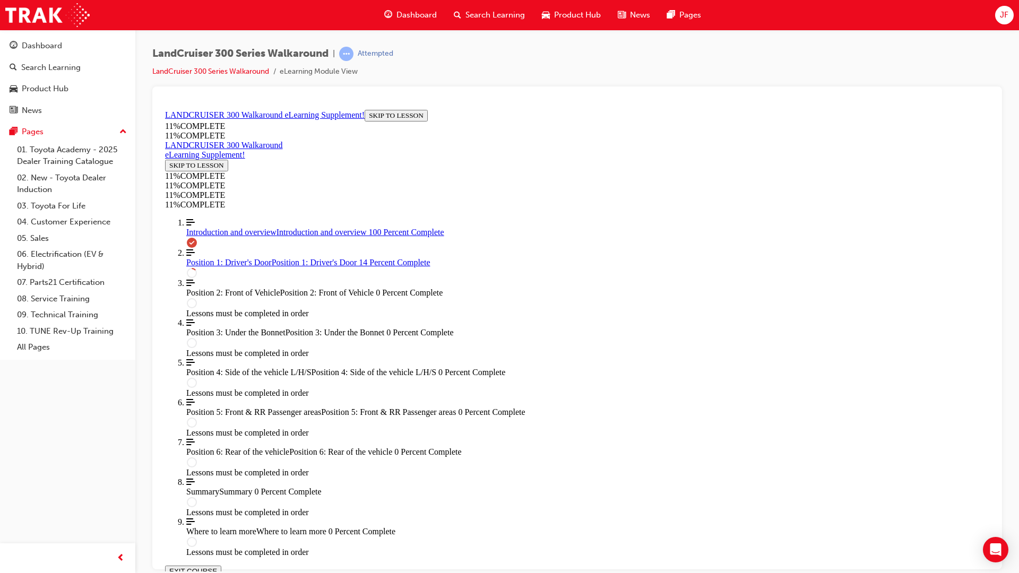
scroll to position [302, 0]
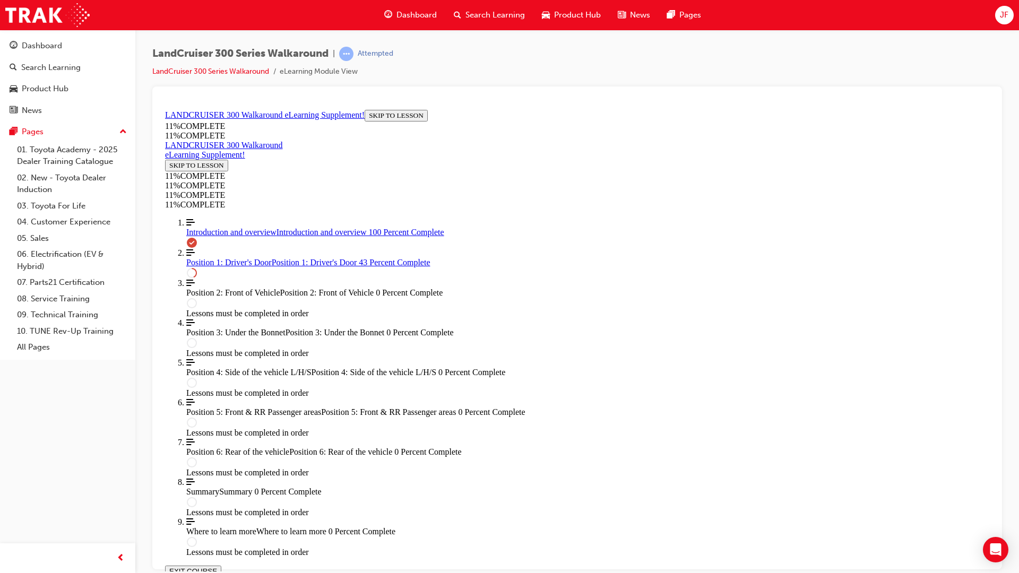
scroll to position [371, 0]
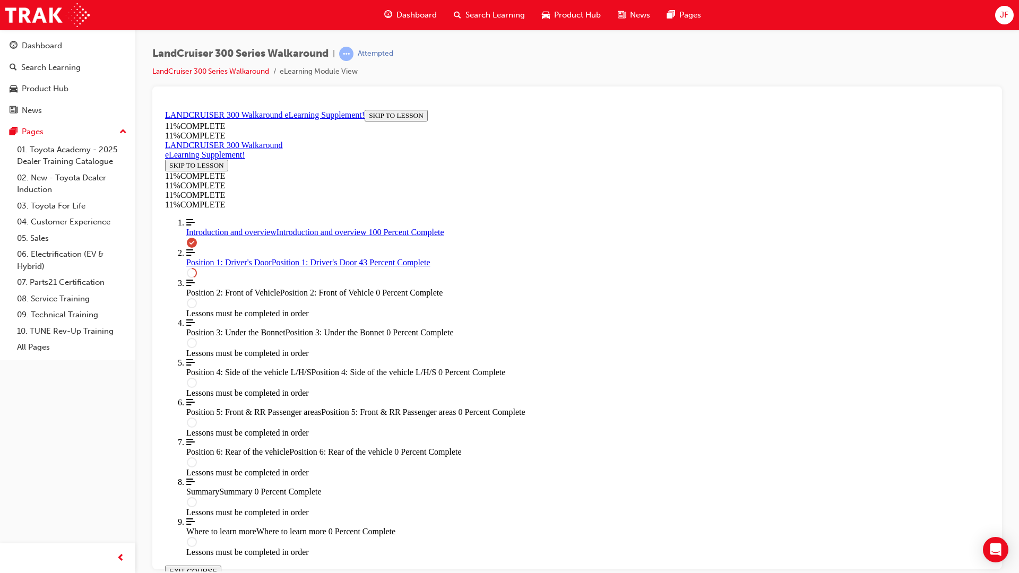
scroll to position [578, 0]
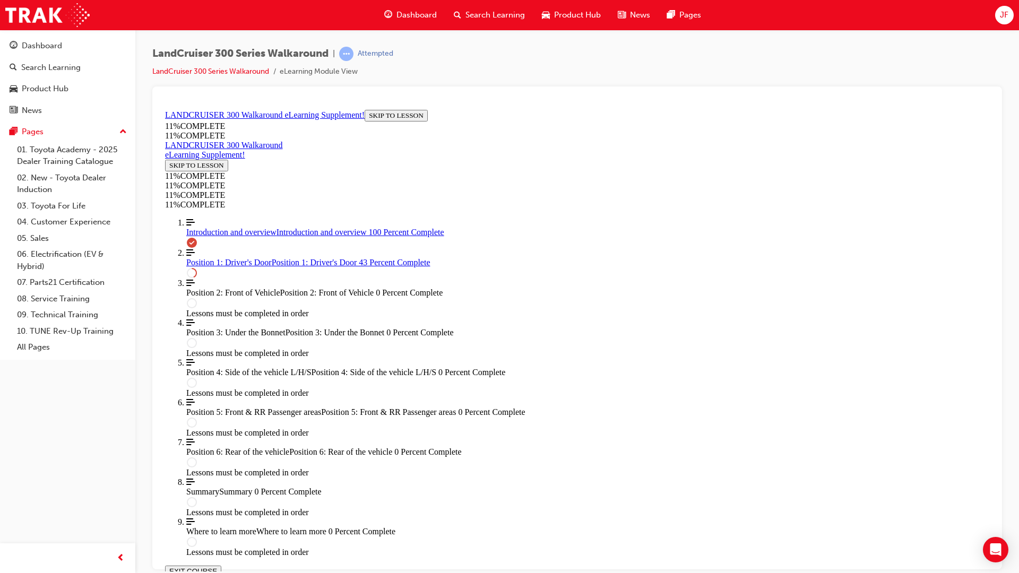
scroll to position [787, 0]
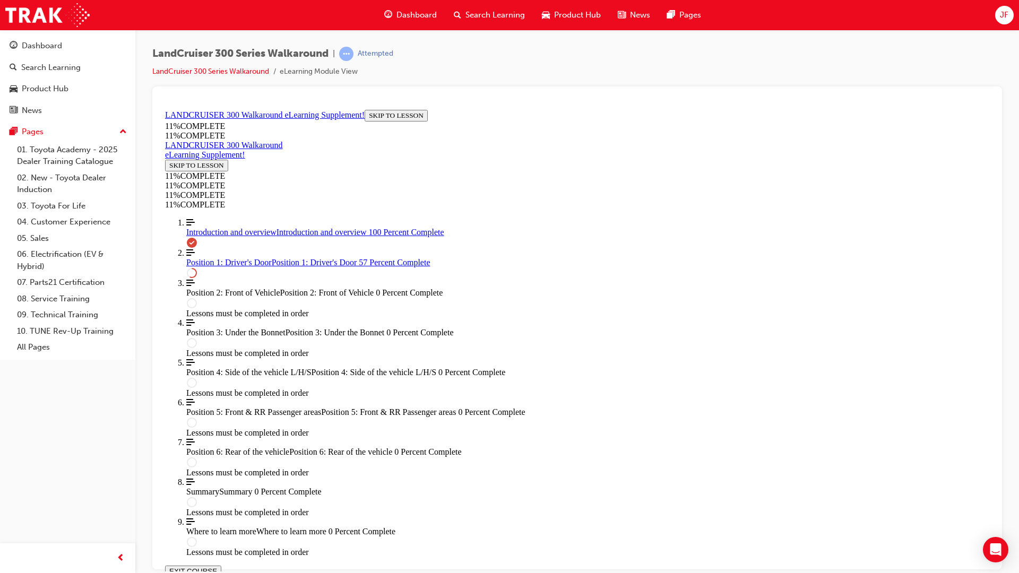
scroll to position [690, 0]
drag, startPoint x: 543, startPoint y: 256, endPoint x: 585, endPoint y: 255, distance: 41.4
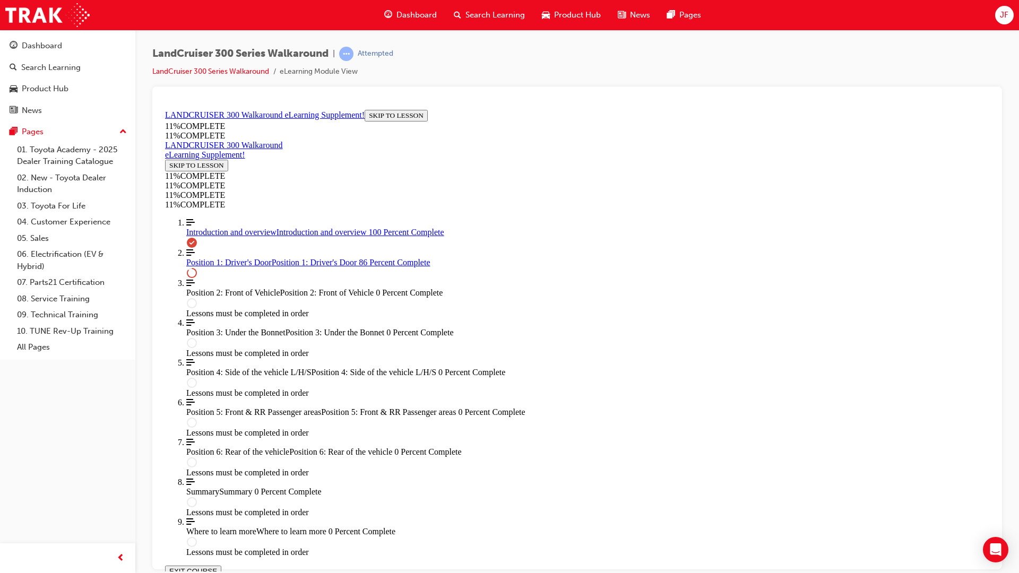
drag, startPoint x: 570, startPoint y: 308, endPoint x: 581, endPoint y: 318, distance: 15.4
drag, startPoint x: 577, startPoint y: 355, endPoint x: 591, endPoint y: 255, distance: 100.8
drag, startPoint x: 591, startPoint y: 297, endPoint x: 620, endPoint y: 351, distance: 61.7
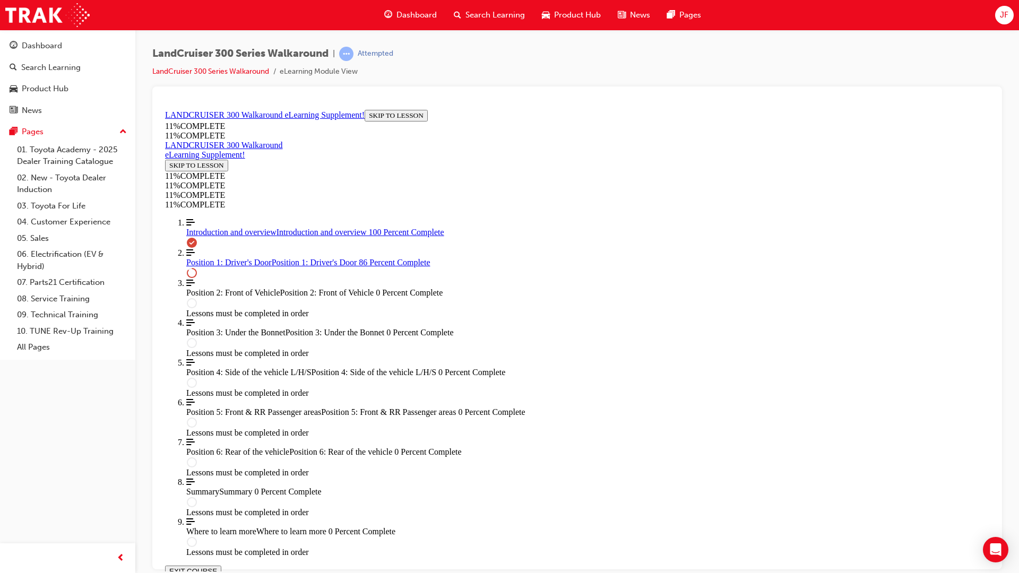
drag, startPoint x: 563, startPoint y: 285, endPoint x: 608, endPoint y: 296, distance: 46.4
drag, startPoint x: 608, startPoint y: 354, endPoint x: 562, endPoint y: 267, distance: 99.0
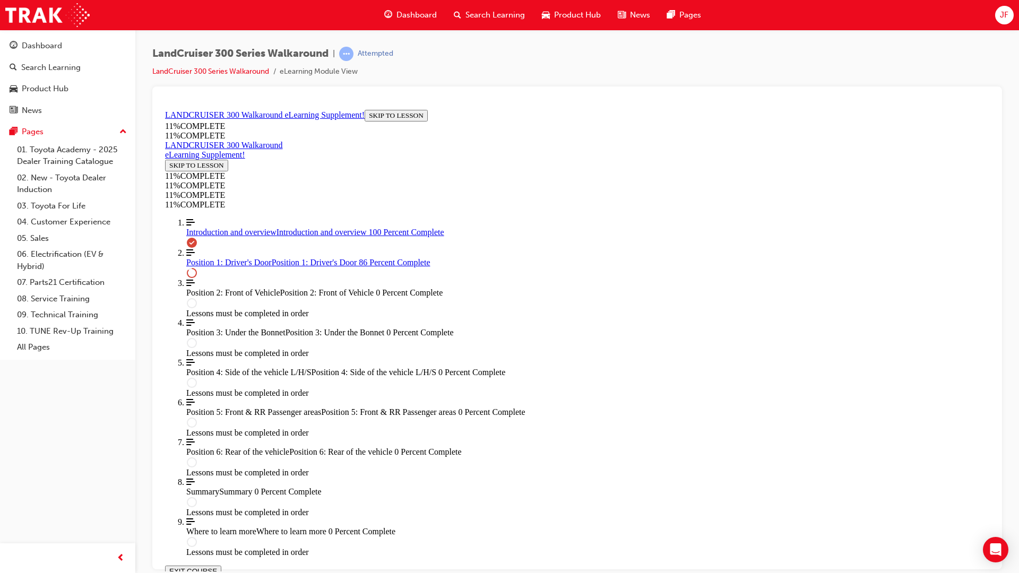
drag, startPoint x: 543, startPoint y: 295, endPoint x: 593, endPoint y: 241, distance: 74.0
drag, startPoint x: 542, startPoint y: 354, endPoint x: 570, endPoint y: 297, distance: 63.6
drag, startPoint x: 549, startPoint y: 344, endPoint x: 592, endPoint y: 344, distance: 43.5
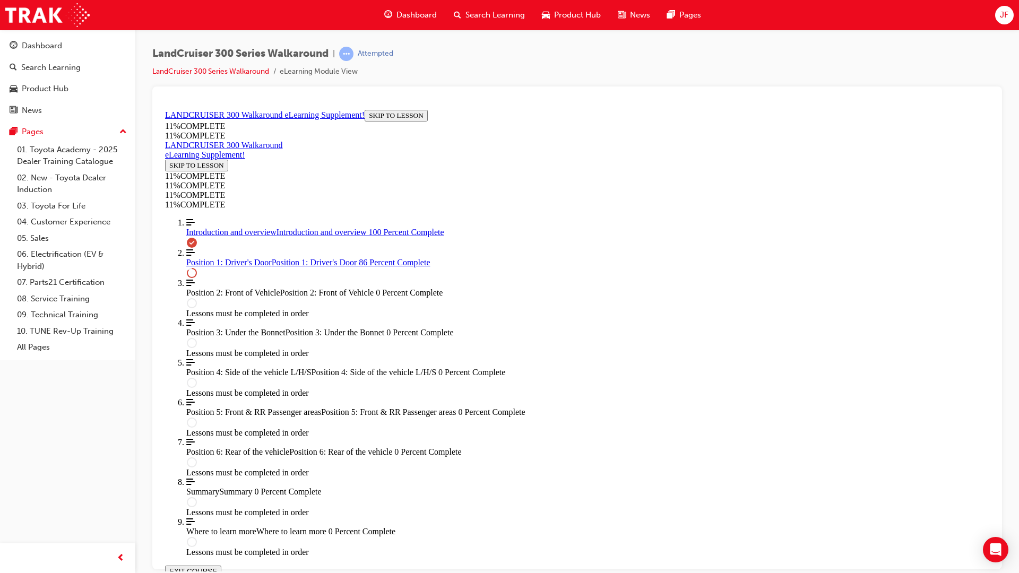
drag, startPoint x: 596, startPoint y: 310, endPoint x: 640, endPoint y: 361, distance: 67.7
drag, startPoint x: 576, startPoint y: 286, endPoint x: 618, endPoint y: 246, distance: 58.2
drag, startPoint x: 546, startPoint y: 302, endPoint x: 617, endPoint y: 295, distance: 71.5
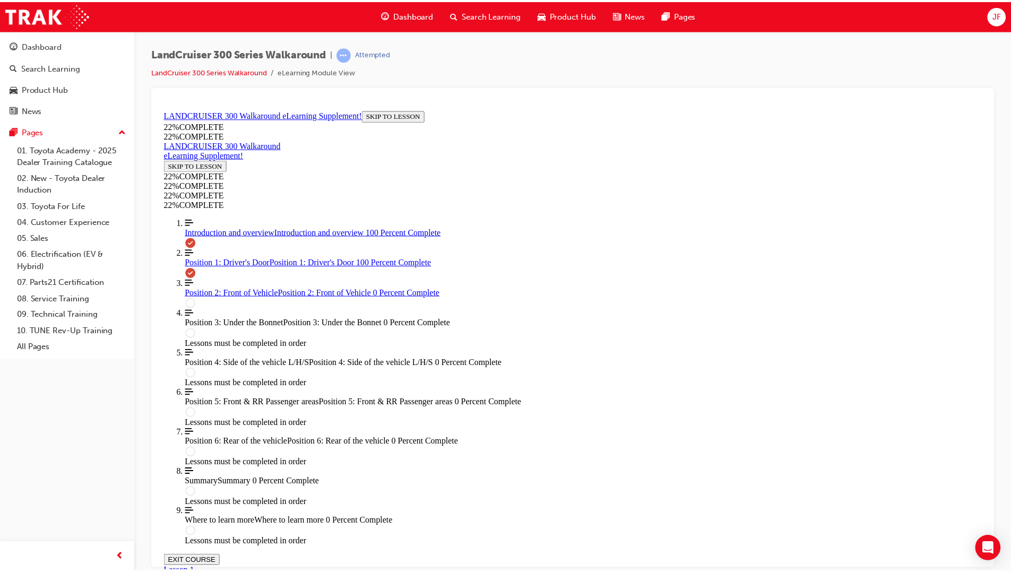
scroll to position [881, 0]
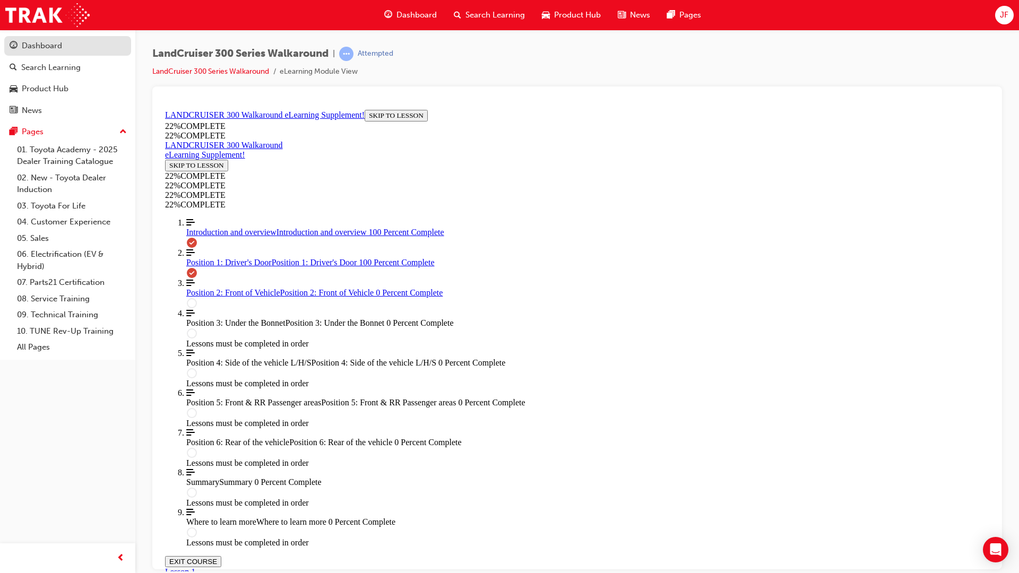
click at [27, 43] on div "Dashboard" at bounding box center [42, 46] width 40 height 12
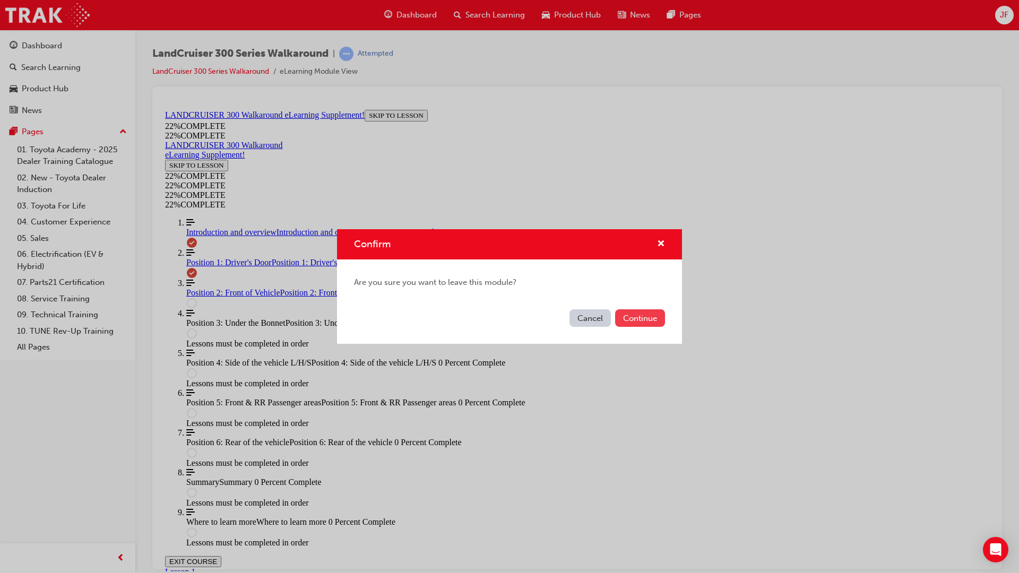
click at [643, 321] on button "Continue" at bounding box center [640, 318] width 50 height 18
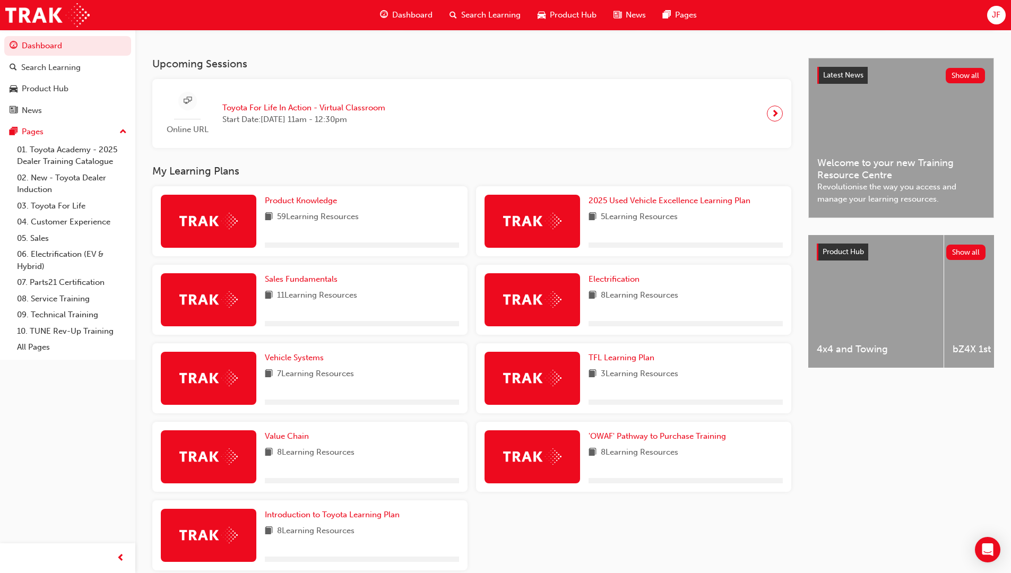
scroll to position [265, 0]
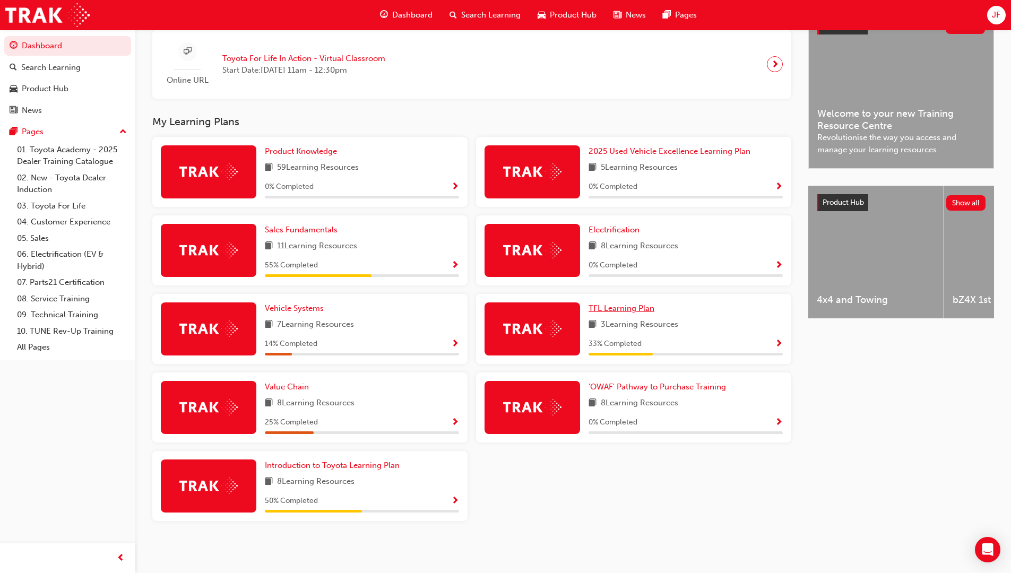
click at [619, 314] on link "TFL Learning Plan" at bounding box center [623, 308] width 70 height 12
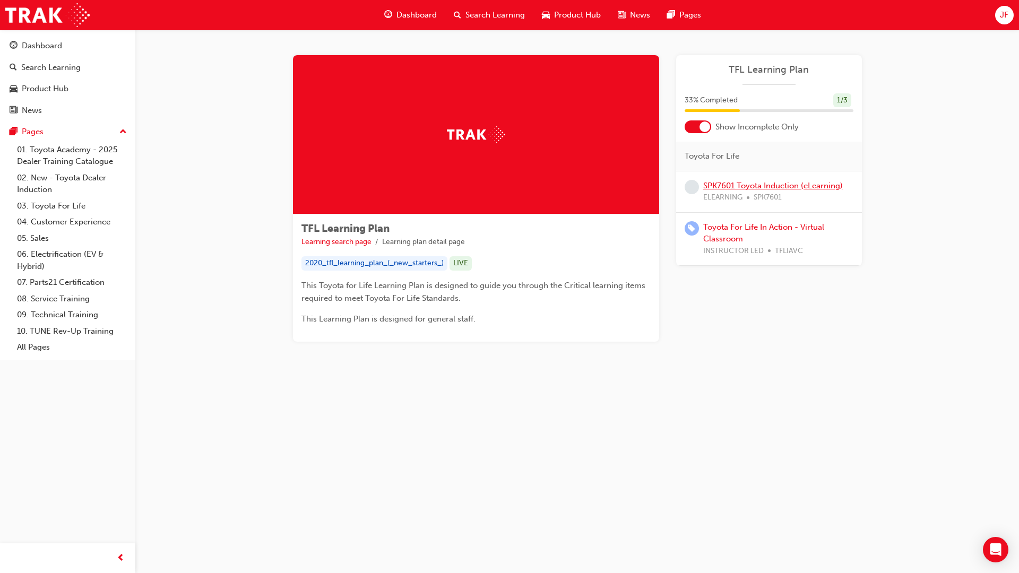
click at [810, 185] on link "SPK7601 Toyota Induction (eLearning)" at bounding box center [773, 186] width 140 height 10
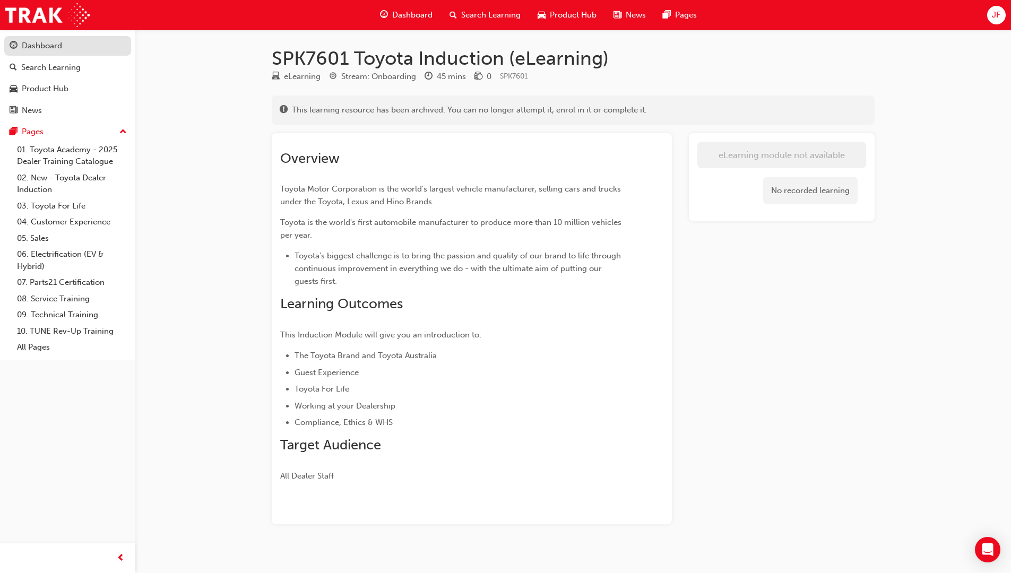
click at [69, 44] on div "Dashboard" at bounding box center [68, 45] width 116 height 13
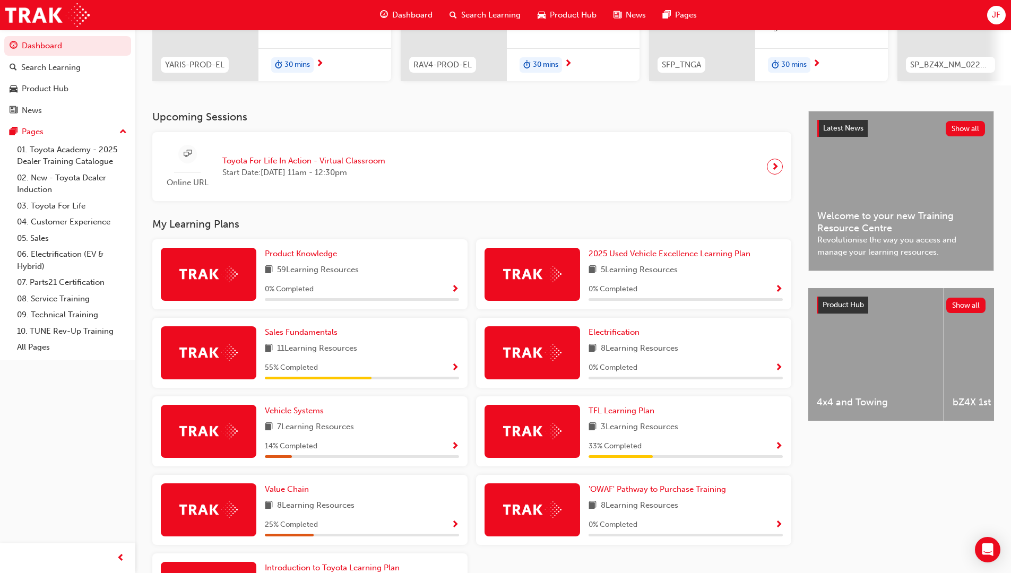
scroll to position [265, 0]
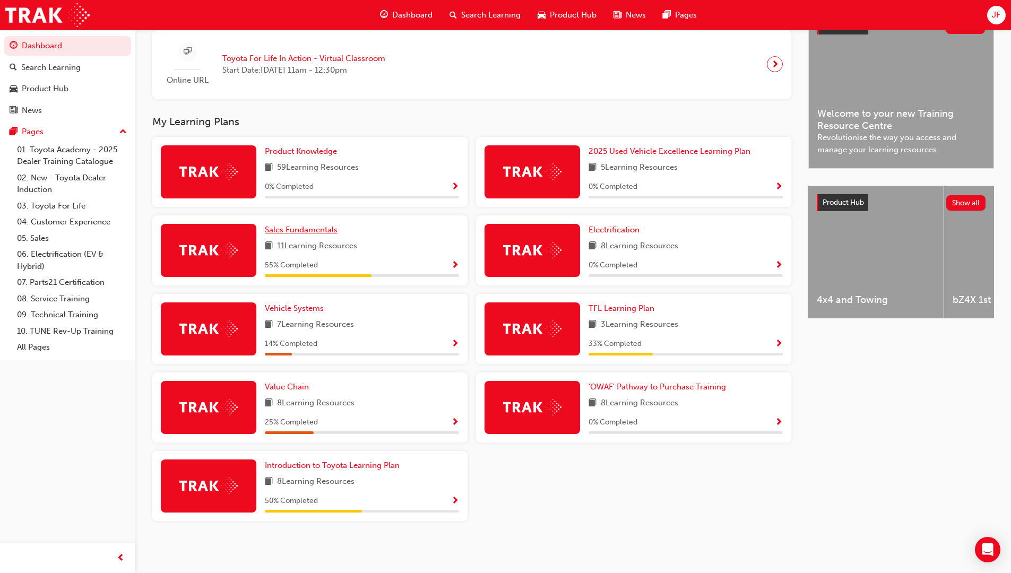
click at [323, 235] on link "Sales Fundamentals" at bounding box center [303, 230] width 77 height 12
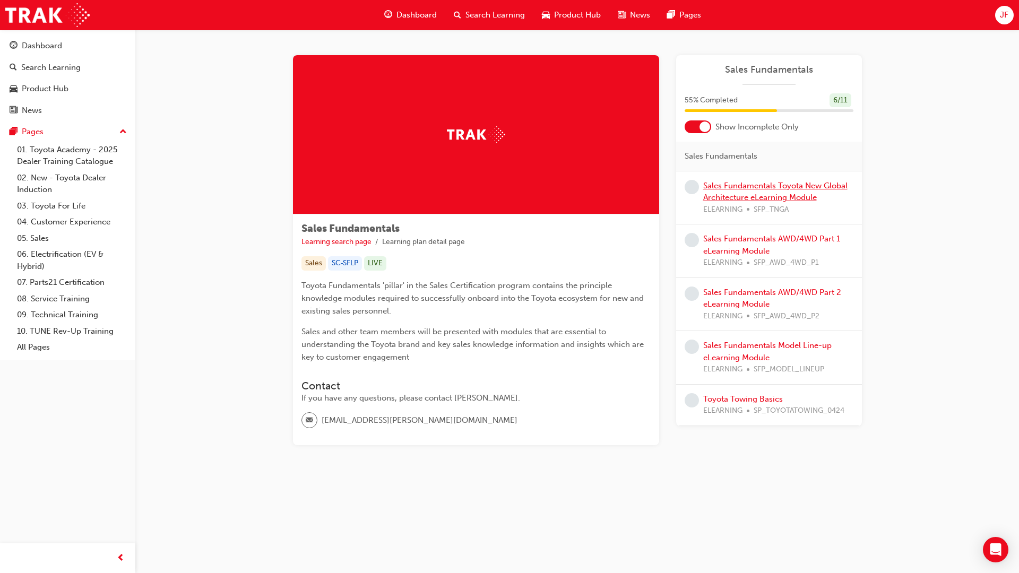
click at [755, 195] on link "Sales Fundamentals Toyota New Global Architecture eLearning Module" at bounding box center [775, 192] width 144 height 22
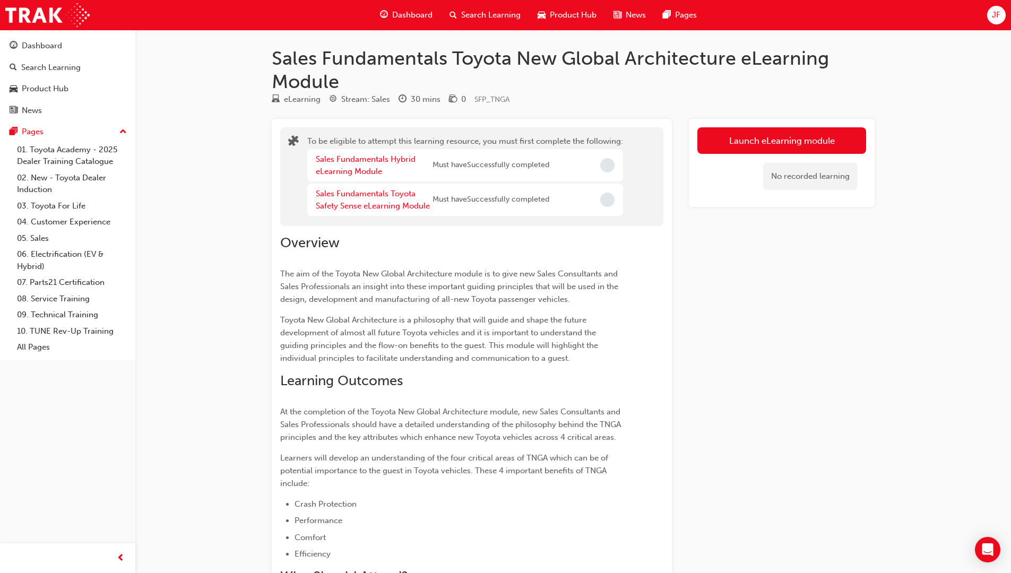
click at [369, 164] on div "Sales Fundamentals Hybrid eLearning Module" at bounding box center [374, 165] width 117 height 24
click at [370, 159] on link "Sales Fundamentals Hybrid eLearning Module" at bounding box center [366, 165] width 100 height 22
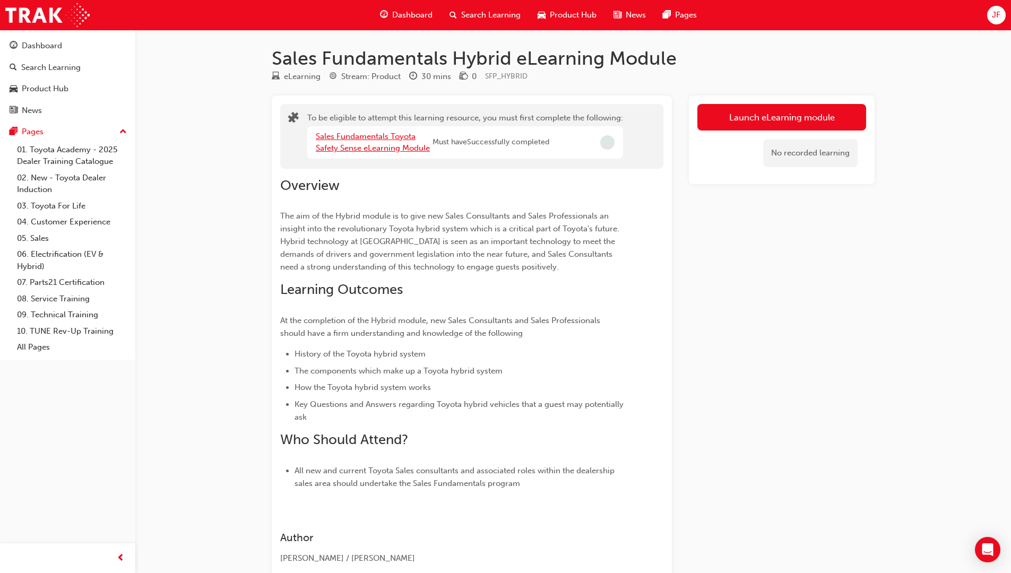
click at [392, 147] on link "Sales Fundamentals Toyota Safety Sense eLearning Module" at bounding box center [373, 143] width 114 height 22
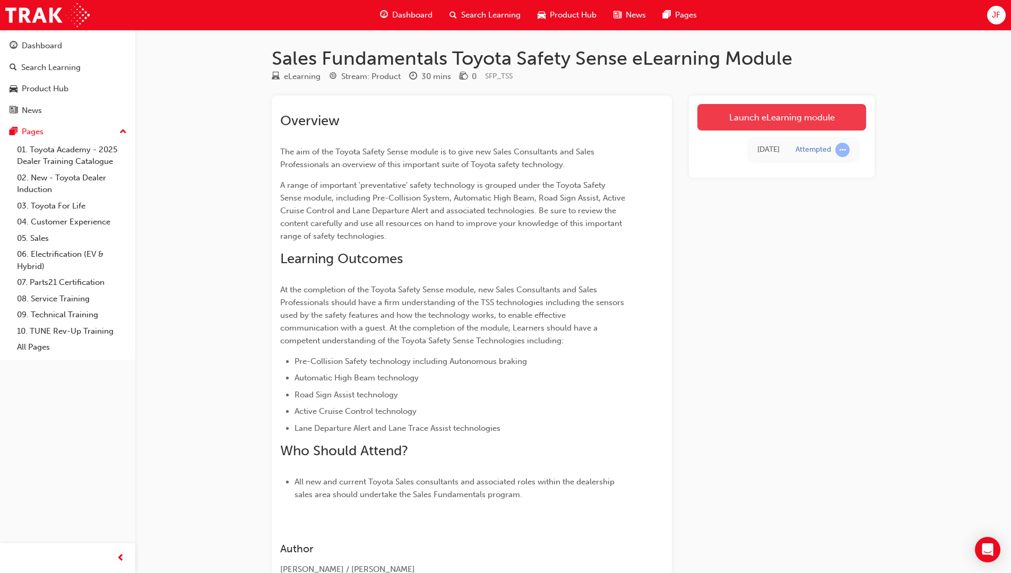
click at [843, 121] on link "Launch eLearning module" at bounding box center [781, 117] width 169 height 27
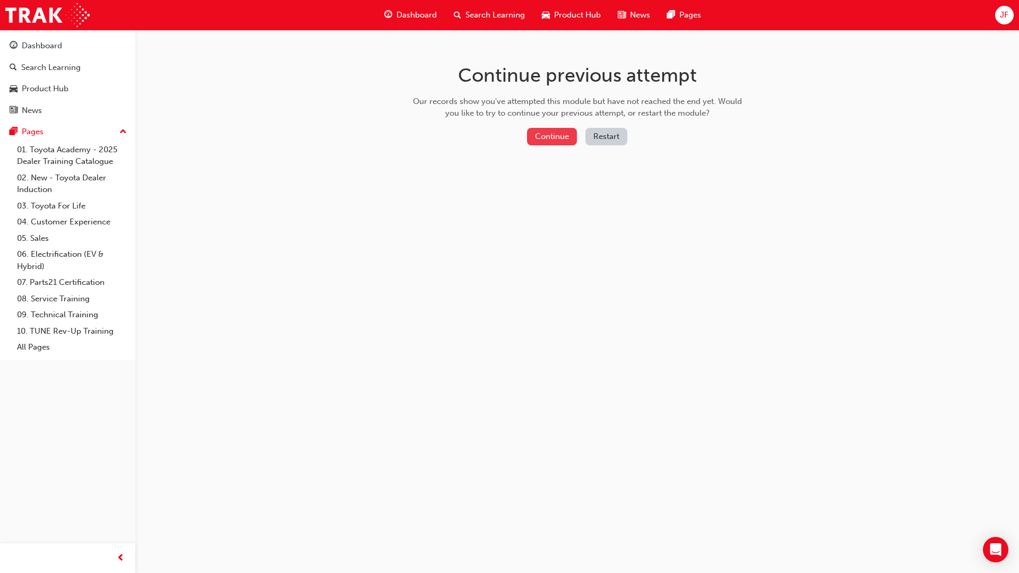
click at [573, 140] on button "Continue" at bounding box center [552, 137] width 50 height 18
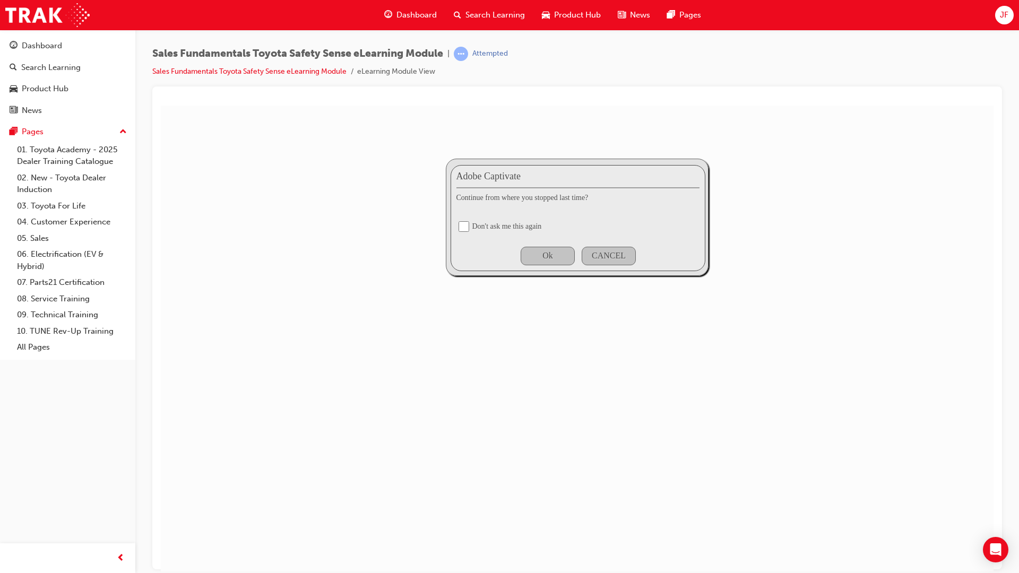
click at [462, 223] on input "checkbox" at bounding box center [463, 226] width 11 height 11
checkbox input "true"
click at [551, 254] on div "Ok" at bounding box center [547, 255] width 11 height 10
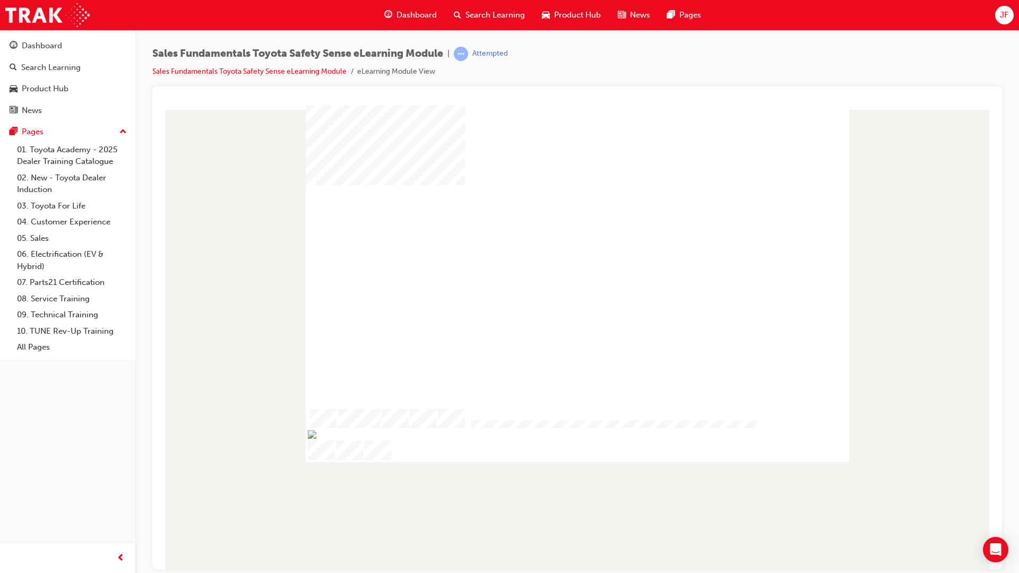
click at [546, 241] on div "play" at bounding box center [546, 241] width 0 height 0
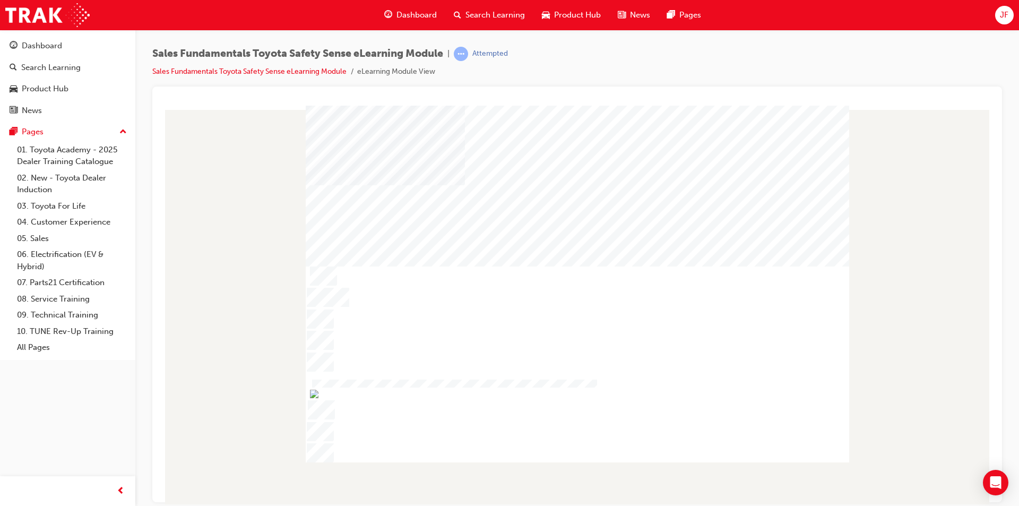
click at [669, 221] on div at bounding box center [577, 272] width 543 height 306
click at [308, 438] on img "Show table of contents" at bounding box center [310, 442] width 8 height 9
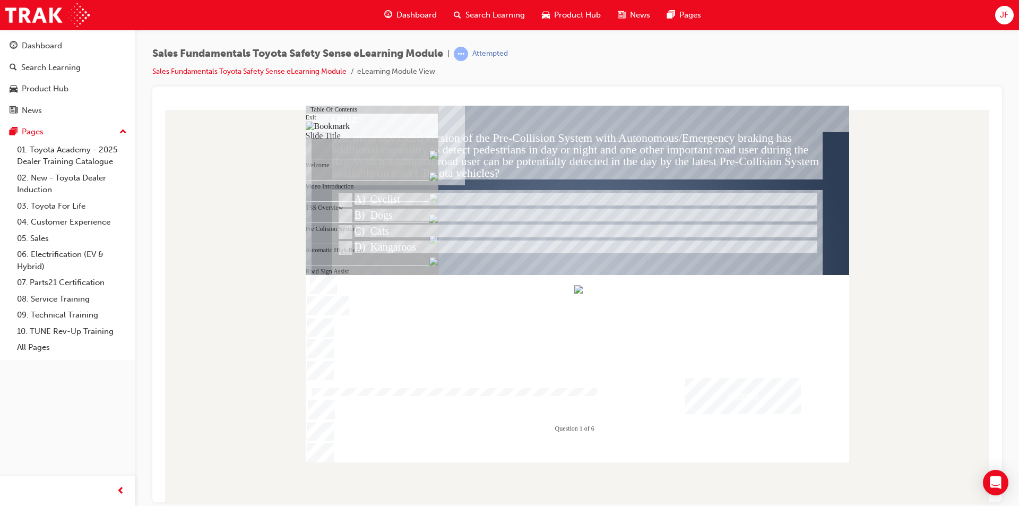
click at [597, 397] on div at bounding box center [453, 392] width 288 height 9
click at [323, 438] on img "Hide table of contents" at bounding box center [318, 442] width 8 height 9
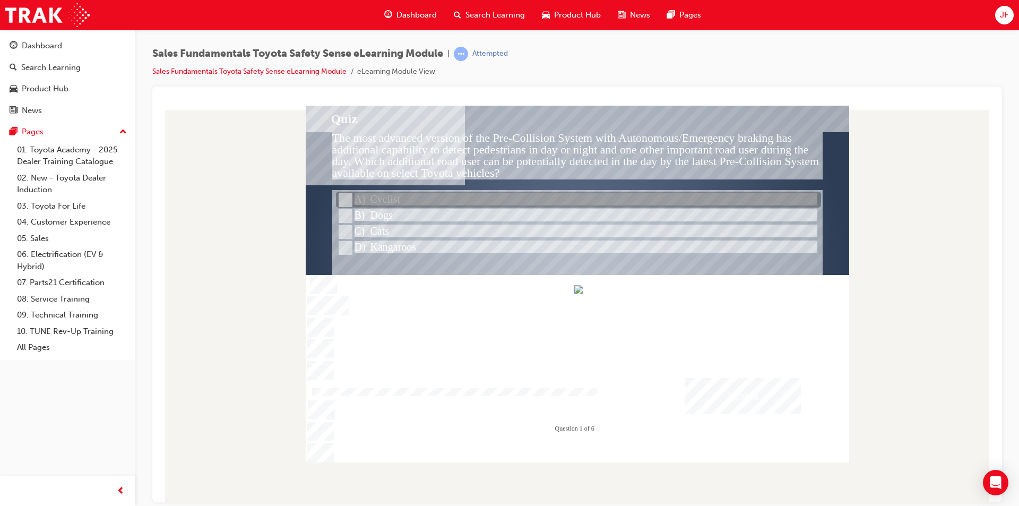
click at [378, 204] on div at bounding box center [578, 200] width 485 height 16
radio input "true"
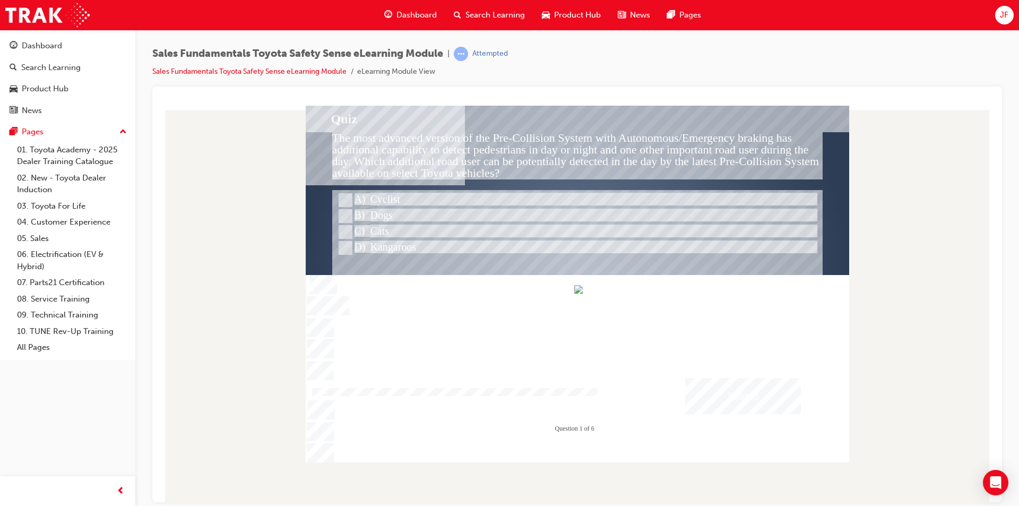
click at [736, 388] on div "Submit" at bounding box center [743, 395] width 116 height 36
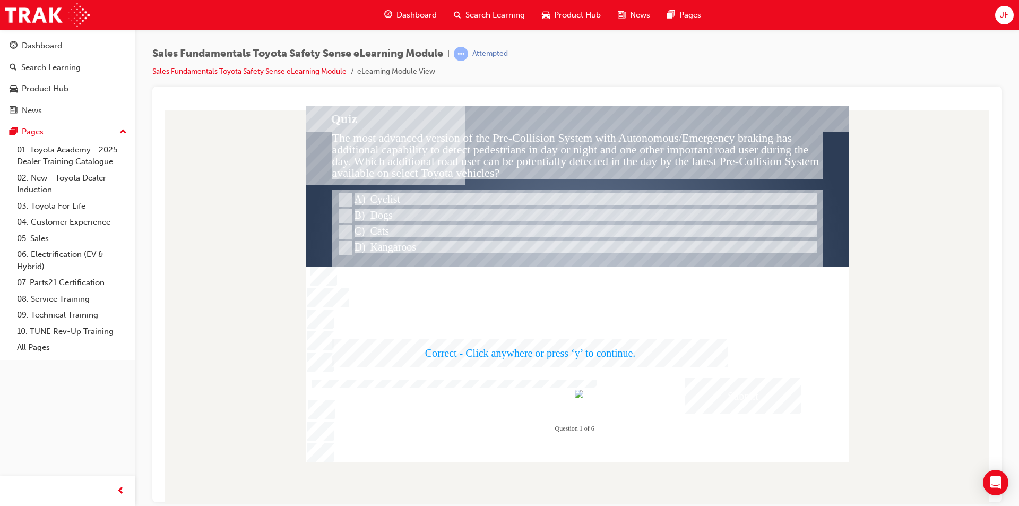
click at [641, 300] on div at bounding box center [577, 283] width 543 height 356
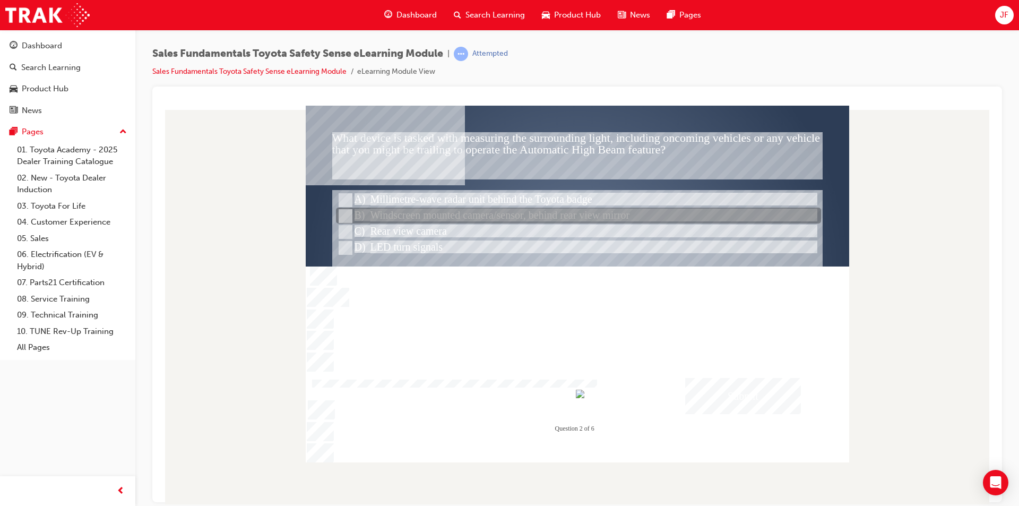
click at [433, 216] on div at bounding box center [578, 216] width 485 height 16
radio input "true"
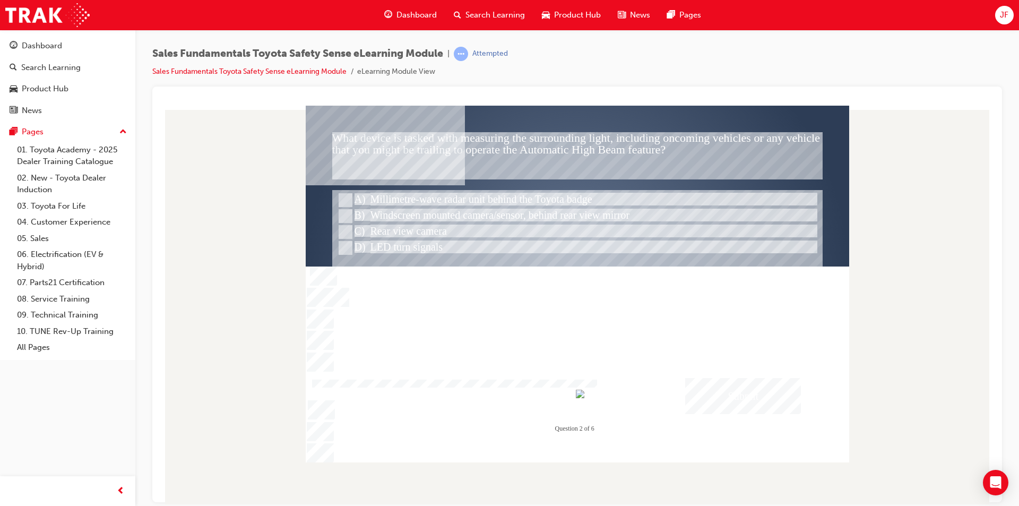
click at [737, 404] on div "Submit" at bounding box center [743, 395] width 116 height 36
click at [544, 370] on div at bounding box center [577, 283] width 543 height 356
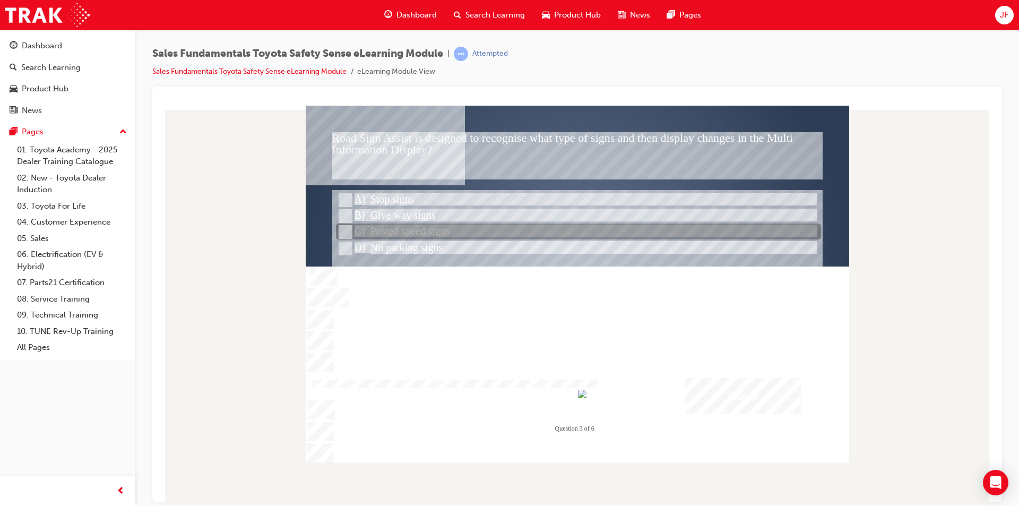
click at [446, 226] on div at bounding box center [578, 232] width 485 height 16
radio input "true"
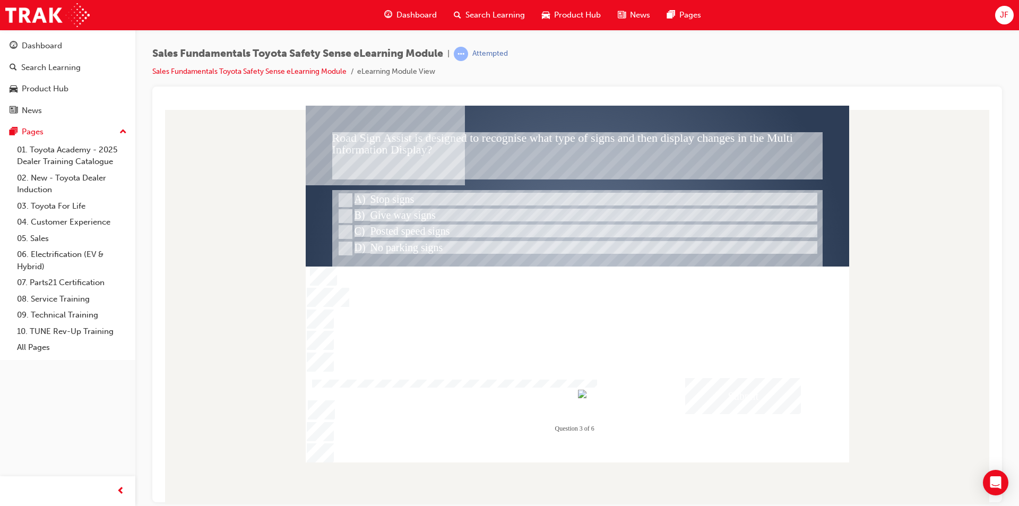
click at [744, 401] on div "Submit" at bounding box center [743, 395] width 116 height 36
click at [627, 355] on div at bounding box center [577, 283] width 543 height 356
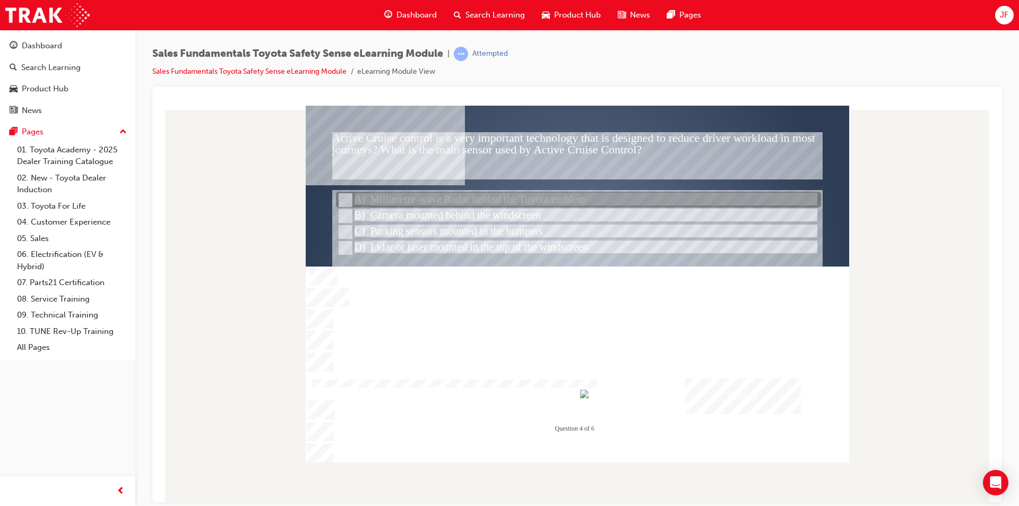
click at [471, 203] on div at bounding box center [578, 200] width 485 height 16
radio input "true"
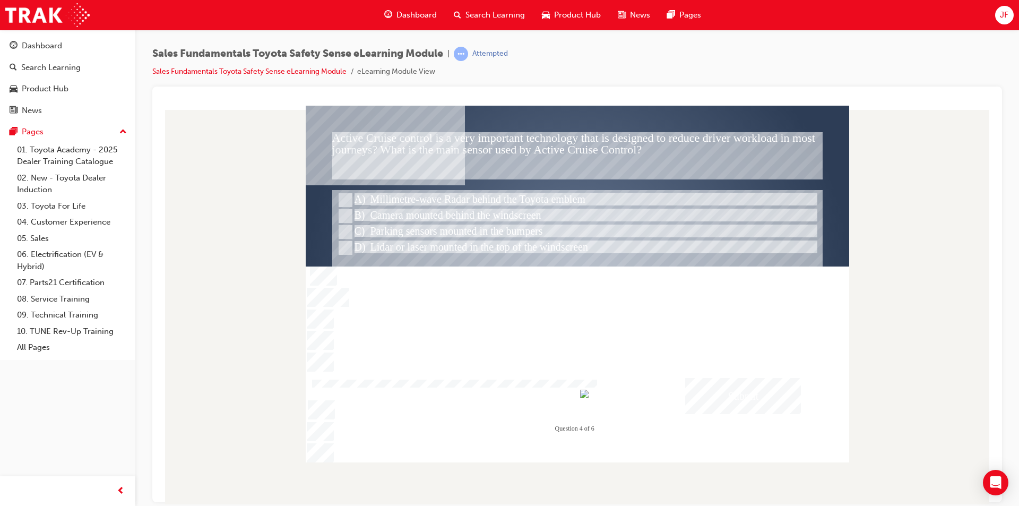
click at [732, 401] on div "Submit" at bounding box center [743, 395] width 116 height 36
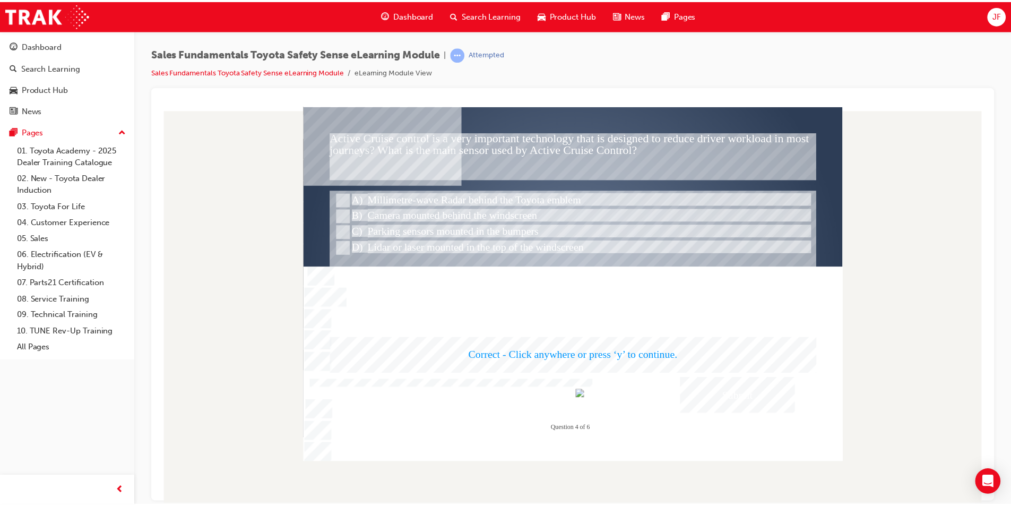
click at [634, 371] on div at bounding box center [575, 284] width 543 height 356
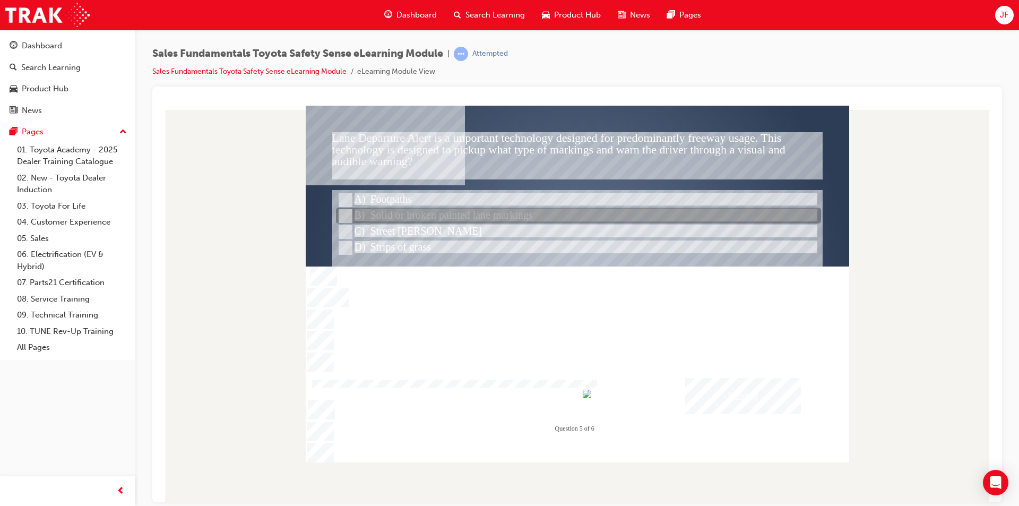
click at [428, 217] on div at bounding box center [578, 216] width 485 height 16
radio input "true"
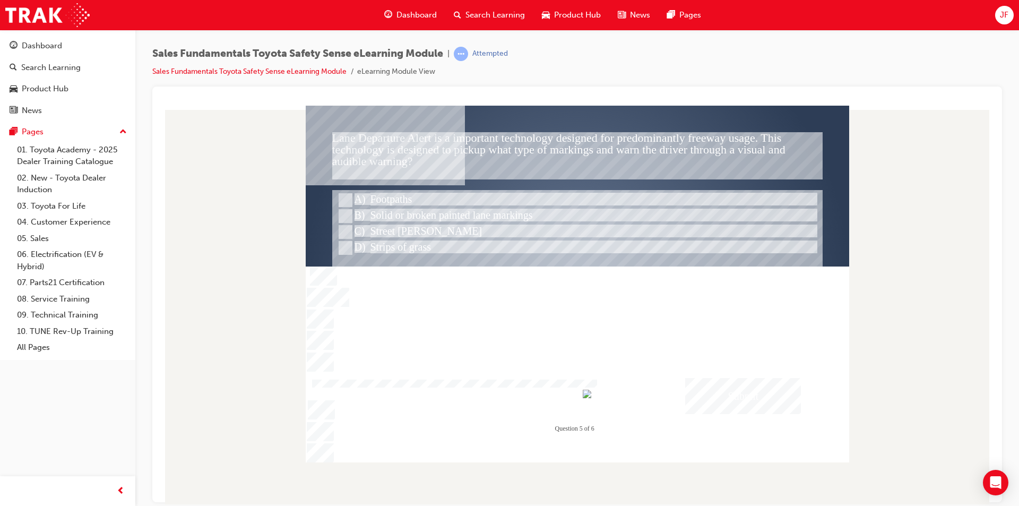
click at [760, 393] on div "Submit" at bounding box center [743, 395] width 116 height 36
click at [642, 384] on div at bounding box center [577, 283] width 543 height 356
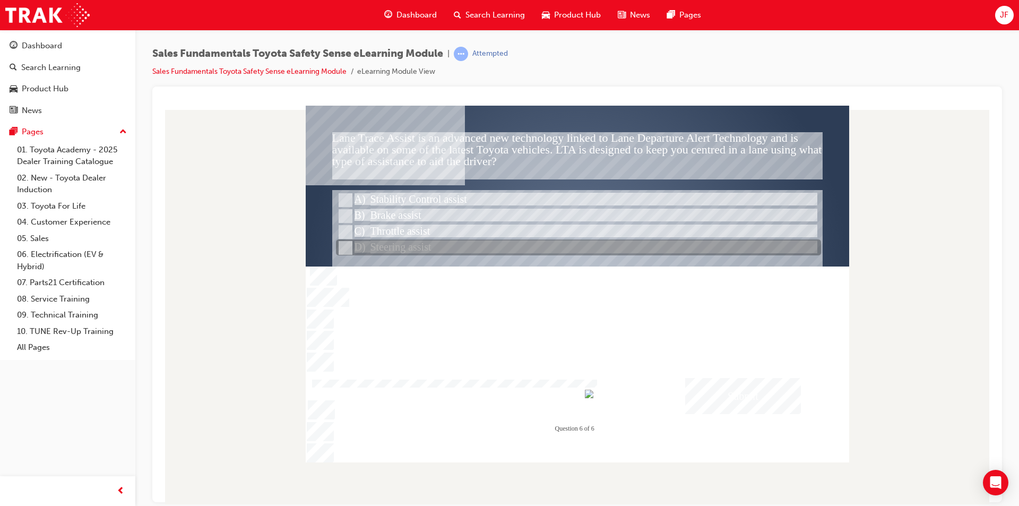
click at [406, 247] on div at bounding box center [578, 248] width 485 height 16
radio input "true"
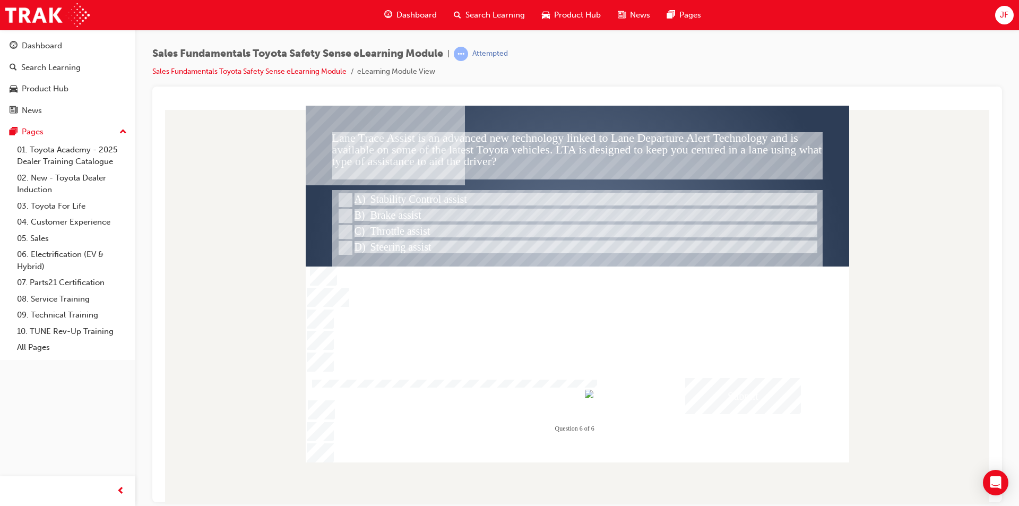
drag, startPoint x: 755, startPoint y: 413, endPoint x: 734, endPoint y: 402, distance: 24.7
click at [753, 409] on div "Lane Trace Assist is an advanced new technology linked to Lane Departure Alert …" at bounding box center [577, 283] width 543 height 356
click at [734, 402] on div "Submit" at bounding box center [743, 395] width 116 height 36
click at [616, 379] on div at bounding box center [577, 283] width 543 height 356
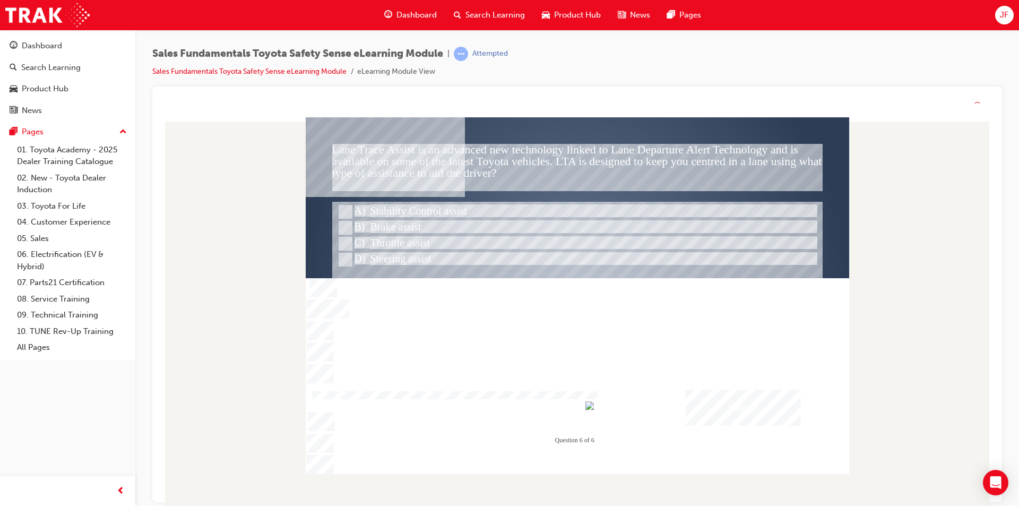
click at [616, 391] on div at bounding box center [577, 284] width 543 height 306
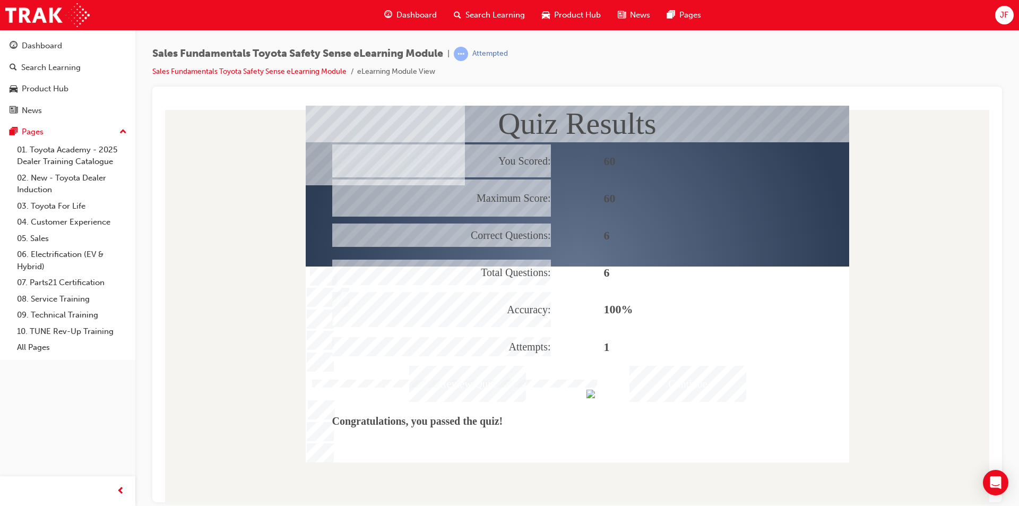
click at [661, 378] on div "Continue" at bounding box center [687, 383] width 117 height 36
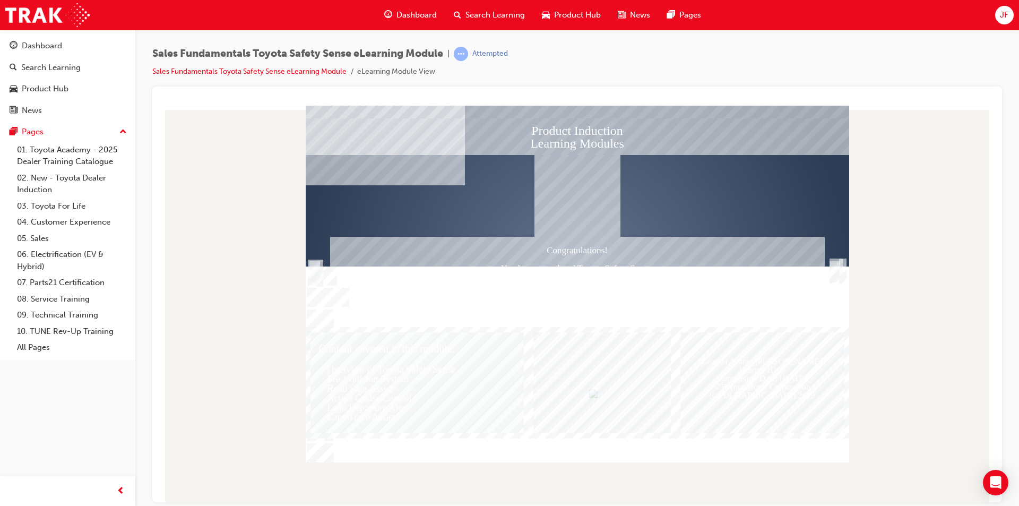
click at [840, 272] on div "Trigger this button to exit" at bounding box center [834, 283] width 11 height 23
click at [415, 14] on span "Dashboard" at bounding box center [416, 15] width 40 height 12
